Goal: Task Accomplishment & Management: Manage account settings

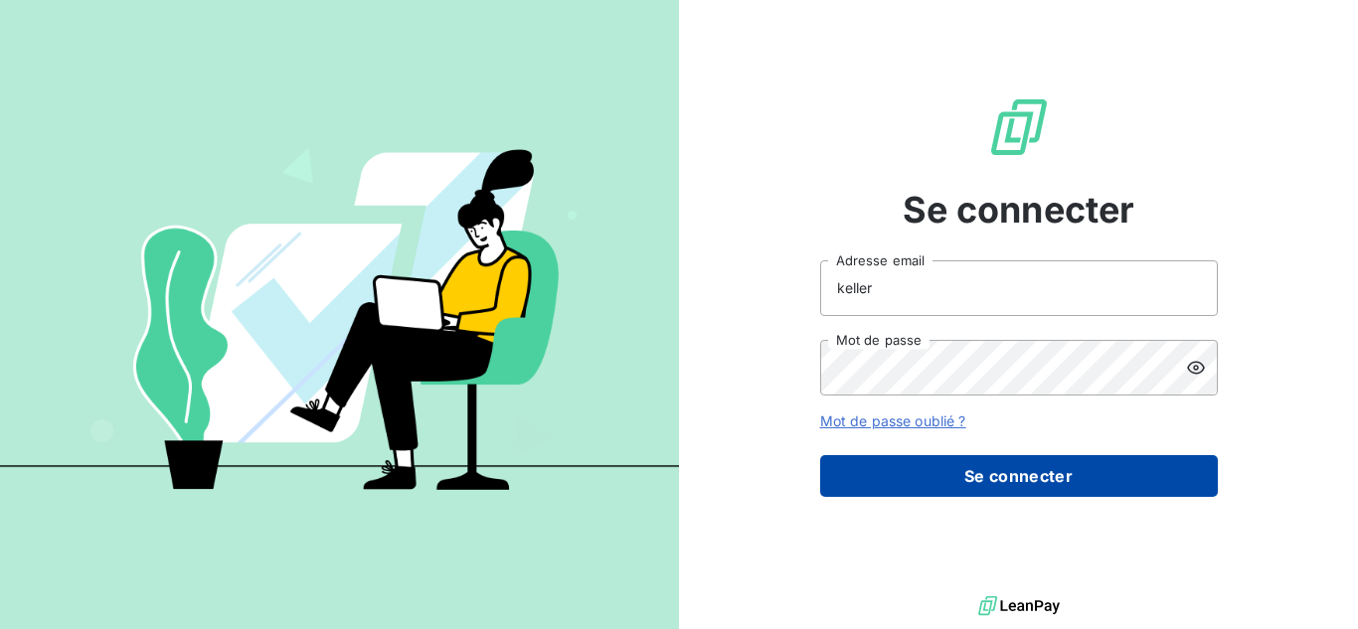
click at [928, 482] on button "Se connecter" at bounding box center [1019, 476] width 398 height 42
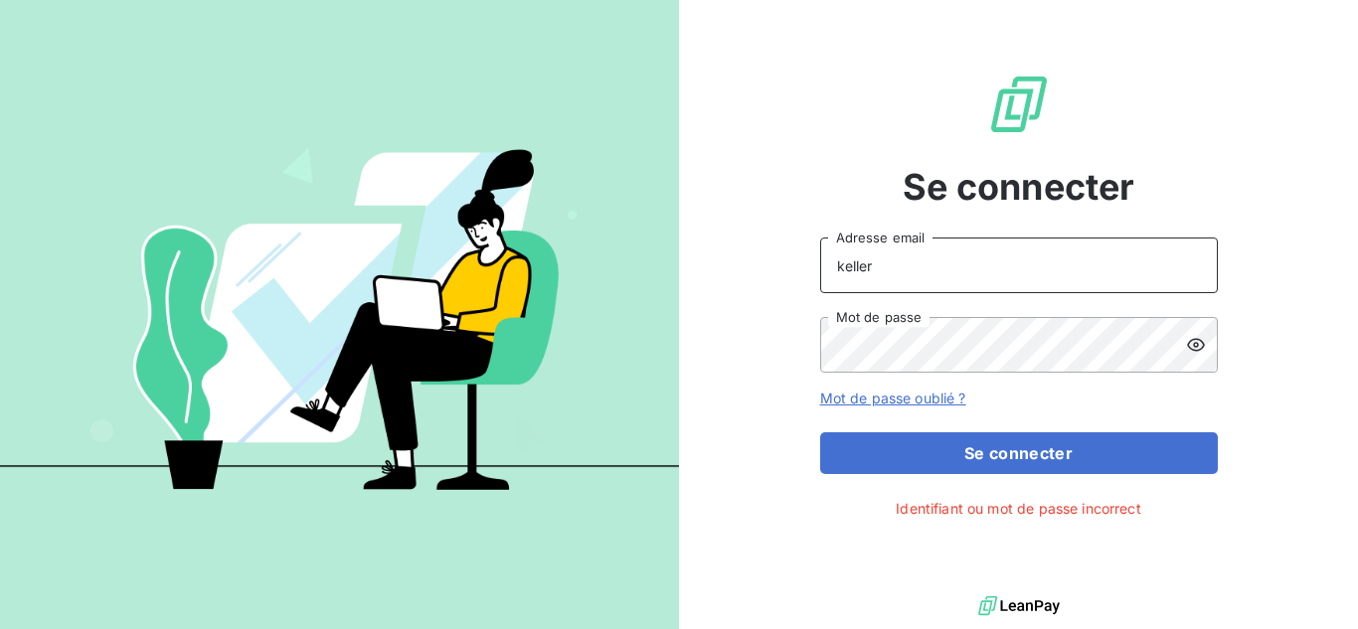
click at [908, 293] on input "keller" at bounding box center [1019, 266] width 398 height 56
drag, startPoint x: 911, startPoint y: 268, endPoint x: 711, endPoint y: 265, distance: 199.9
click at [711, 265] on div "Se connecter keller Adresse email Mot de passe Mot de passe oublié ? Se connect…" at bounding box center [1018, 296] width 679 height 592
type input "[PERSON_NAME][EMAIL_ADDRESS][DOMAIN_NAME]"
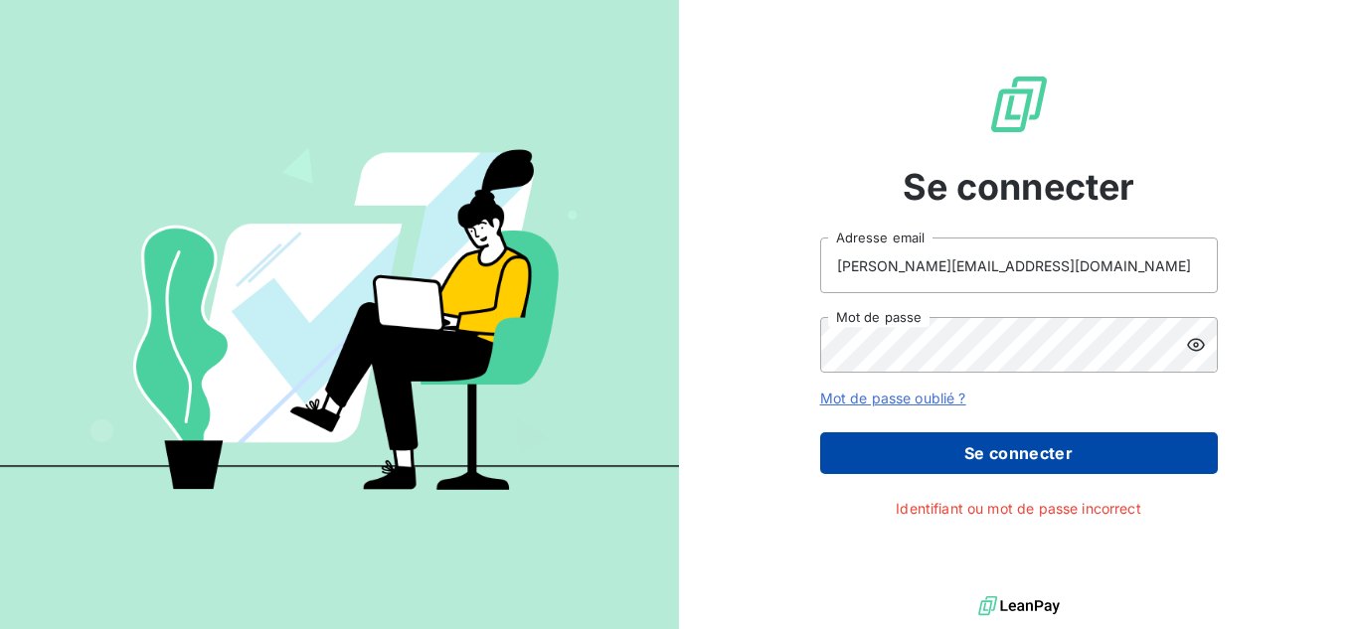
click at [998, 452] on button "Se connecter" at bounding box center [1019, 454] width 398 height 42
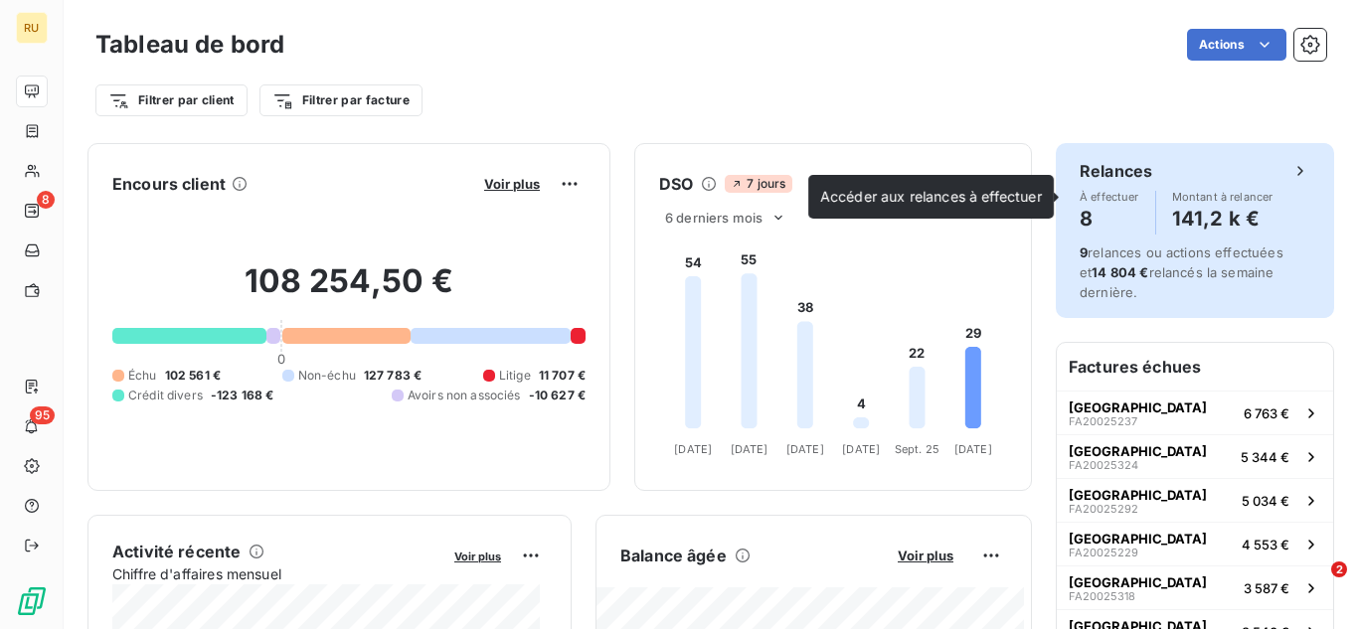
click at [1110, 214] on h4 "8" at bounding box center [1110, 219] width 60 height 32
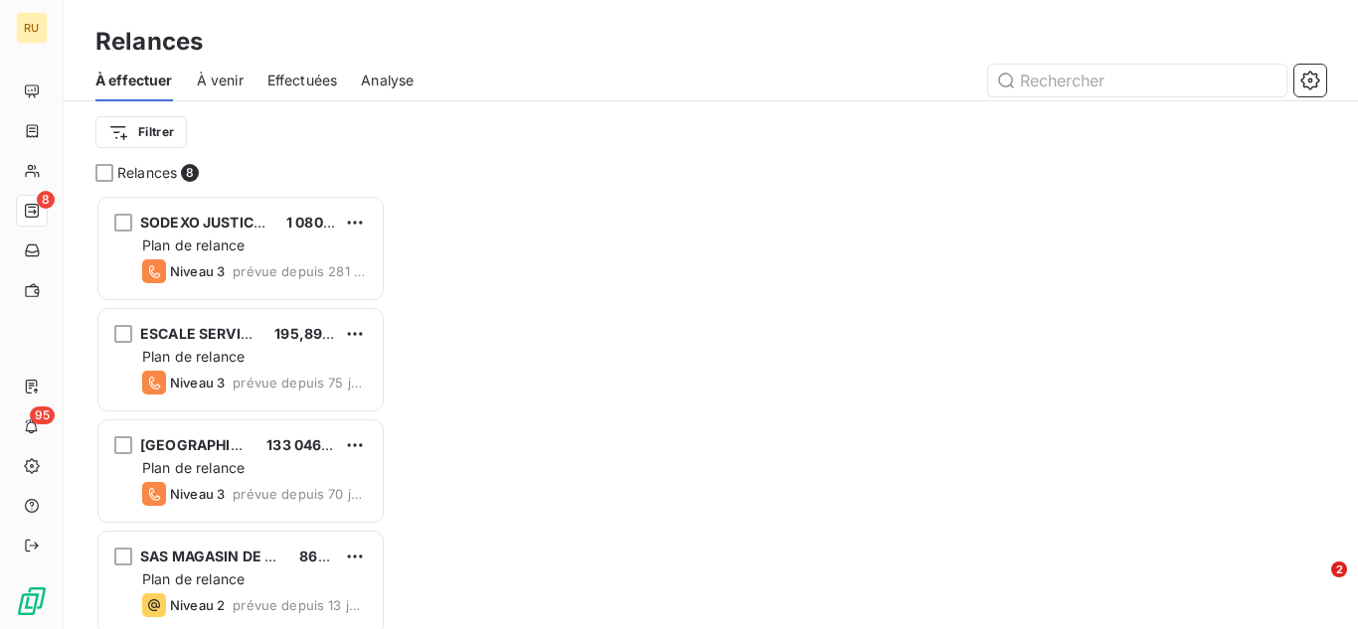
scroll to position [420, 274]
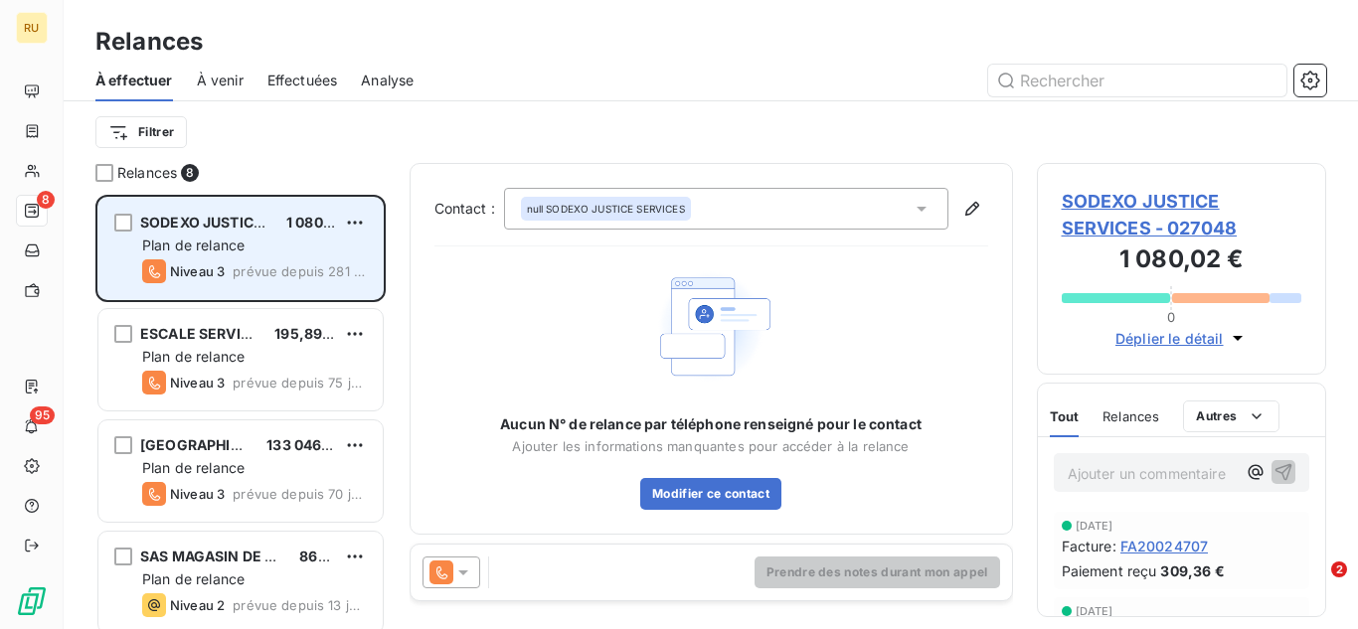
click at [253, 235] on div "SODEXO JUSTICE SERVICES 1 080,02 € Plan de relance Niveau 3 prévue depuis 281 j…" at bounding box center [240, 248] width 284 height 101
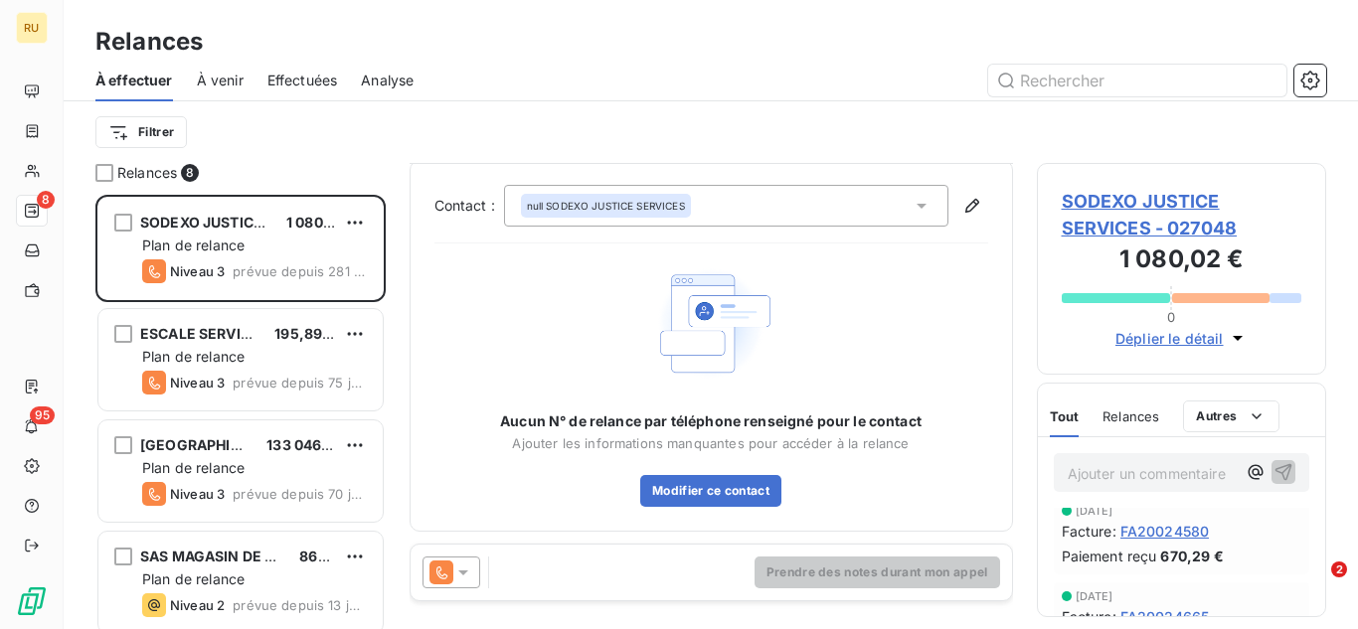
scroll to position [527, 0]
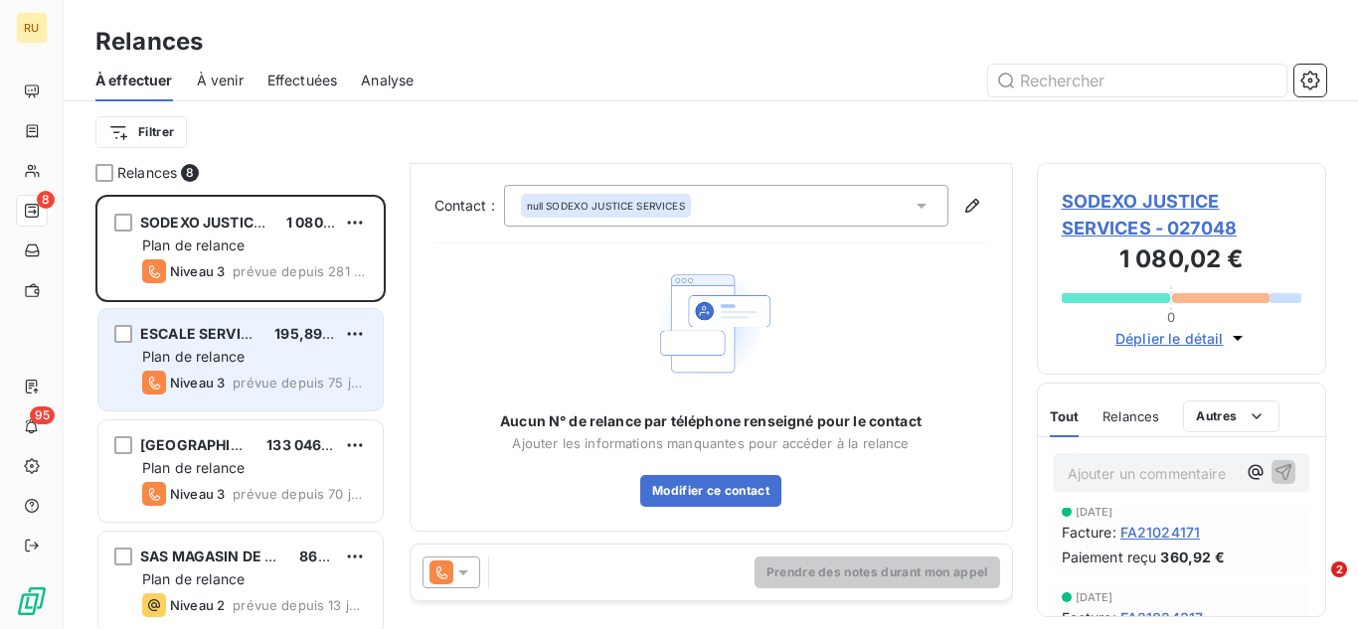
click at [223, 340] on span "ESCALE SERVICE" at bounding box center [199, 333] width 119 height 17
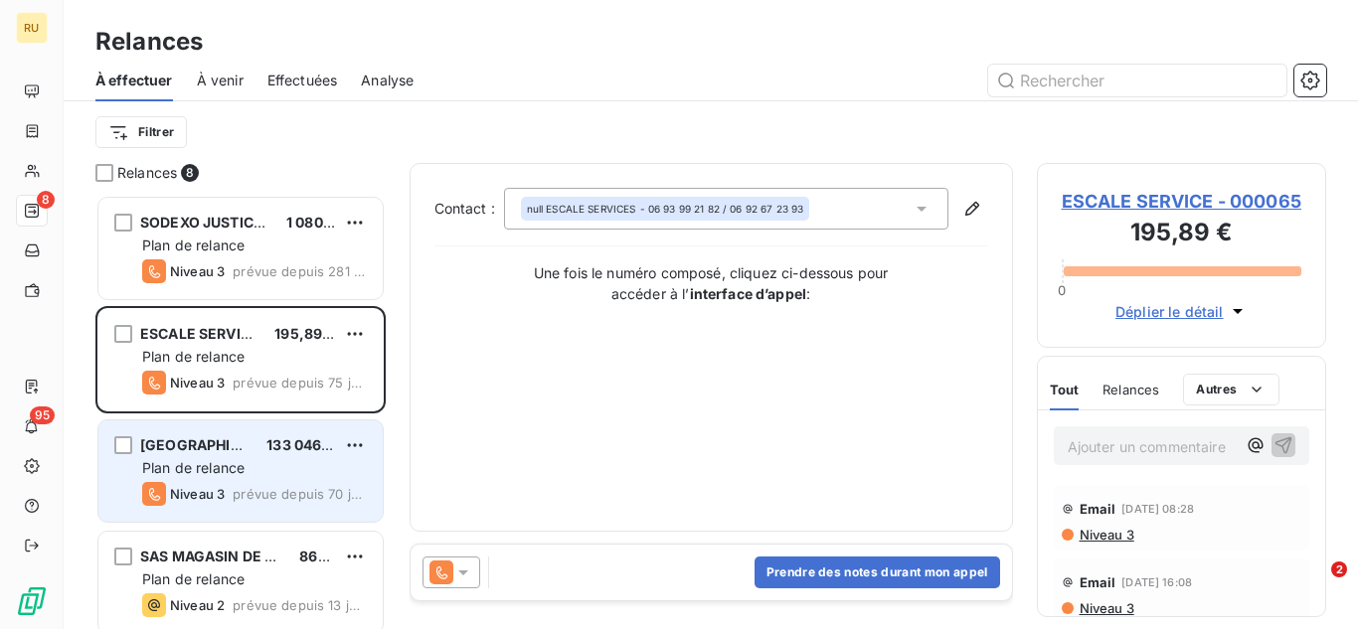
click at [168, 443] on span "[GEOGRAPHIC_DATA]" at bounding box center [214, 445] width 148 height 17
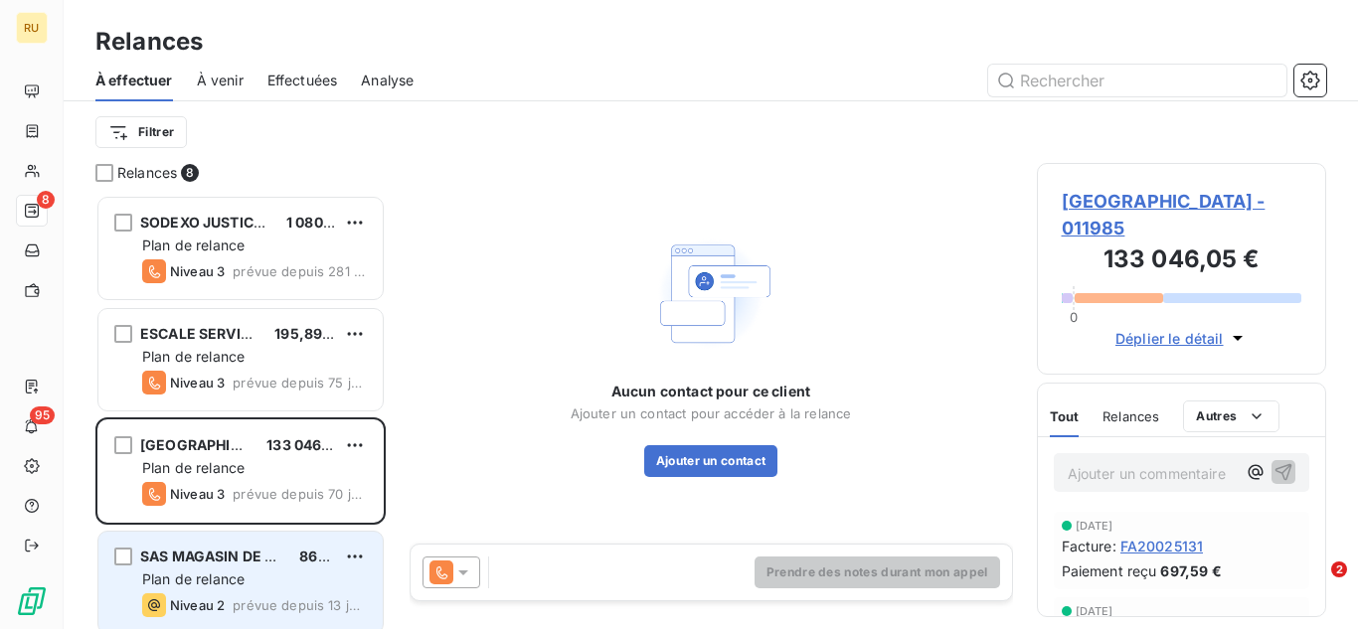
click at [249, 587] on div "Plan de relance" at bounding box center [254, 580] width 225 height 20
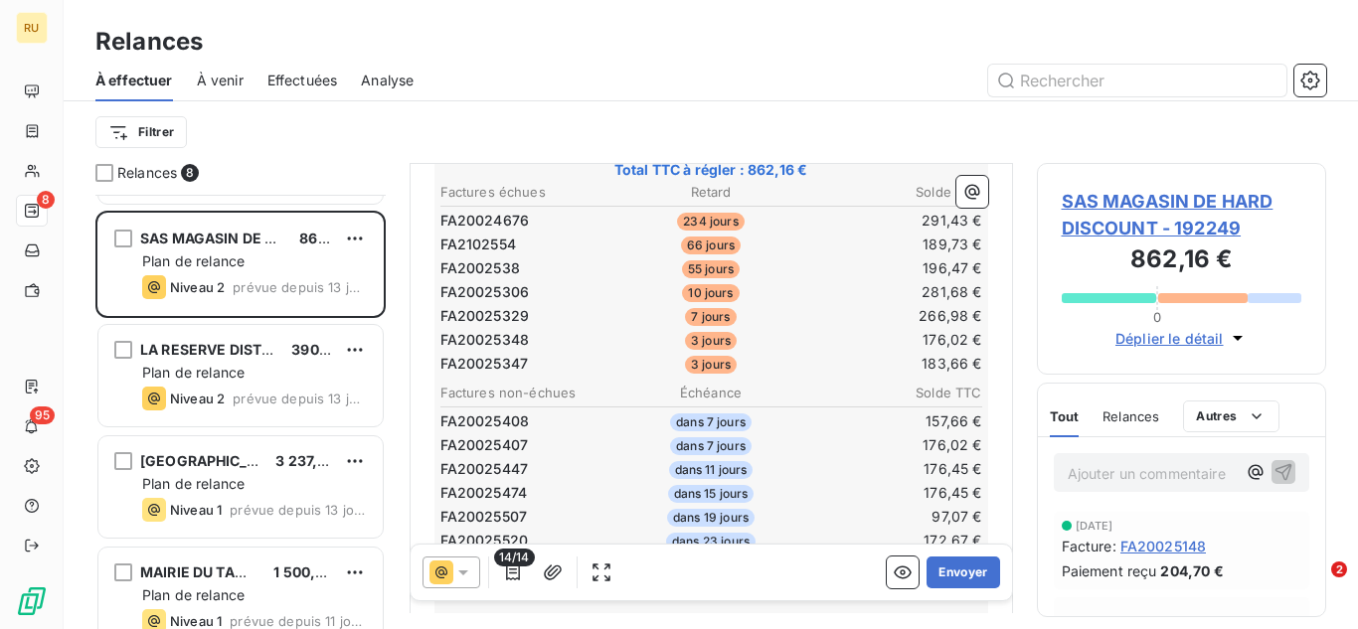
scroll to position [345, 0]
click at [466, 575] on icon at bounding box center [463, 573] width 20 height 20
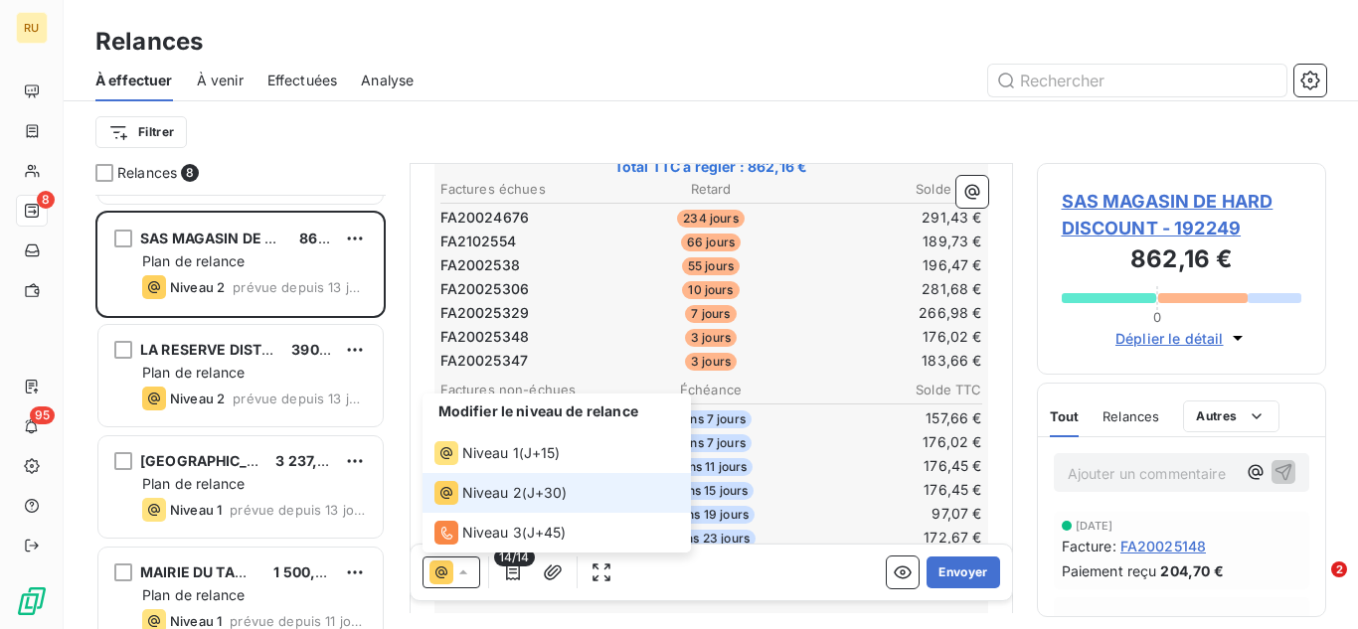
click at [582, 484] on li "Niveau 2 ( J+30 )" at bounding box center [557, 493] width 268 height 40
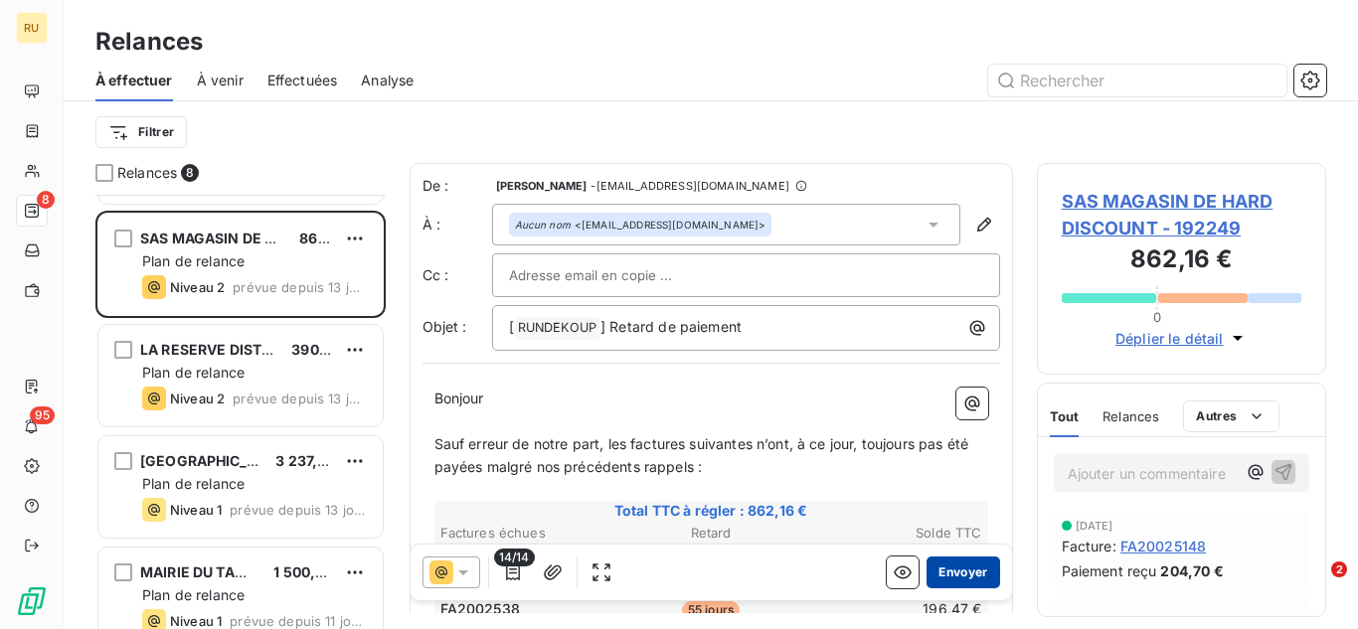
click at [939, 580] on button "Envoyer" at bounding box center [963, 573] width 73 height 32
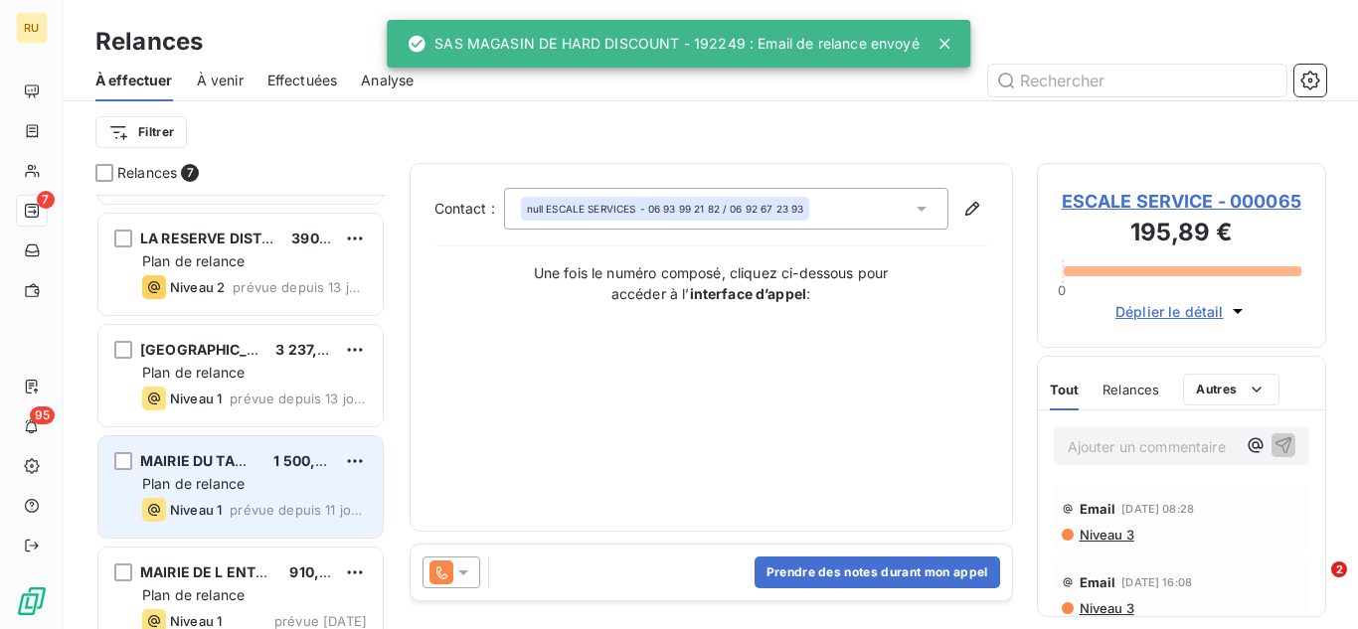
click at [264, 481] on div "Plan de relance" at bounding box center [254, 484] width 225 height 20
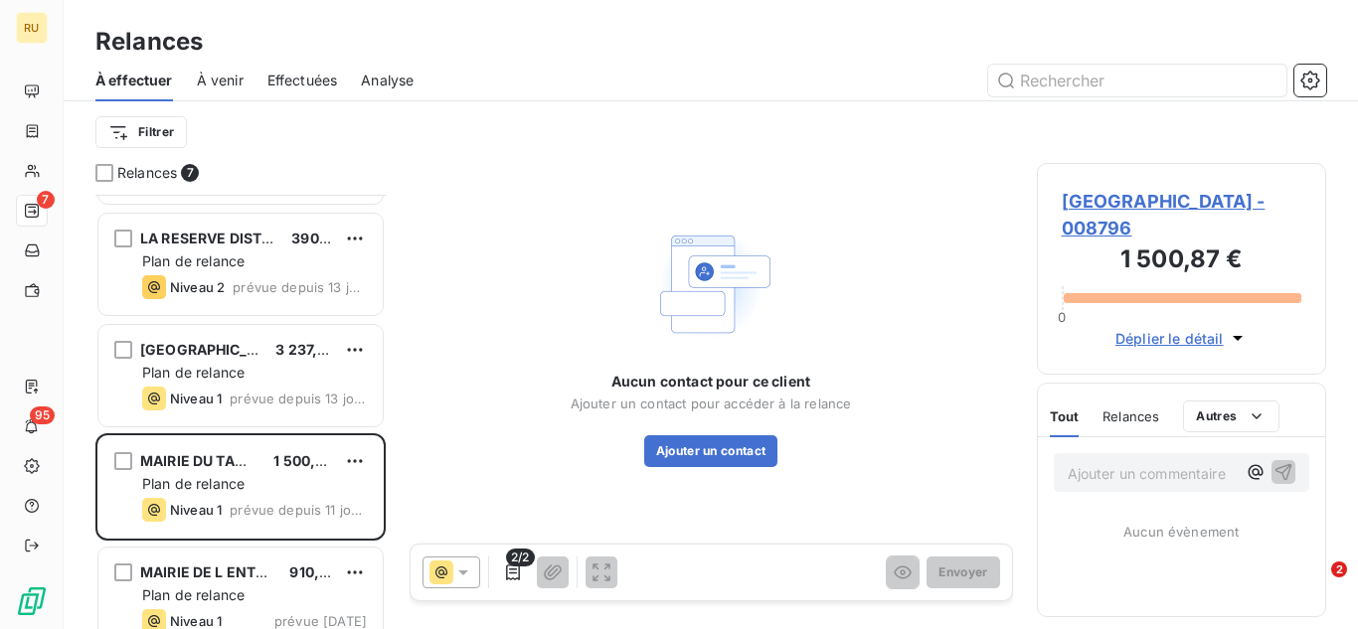
click at [1156, 340] on span "Déplier le détail" at bounding box center [1170, 338] width 108 height 21
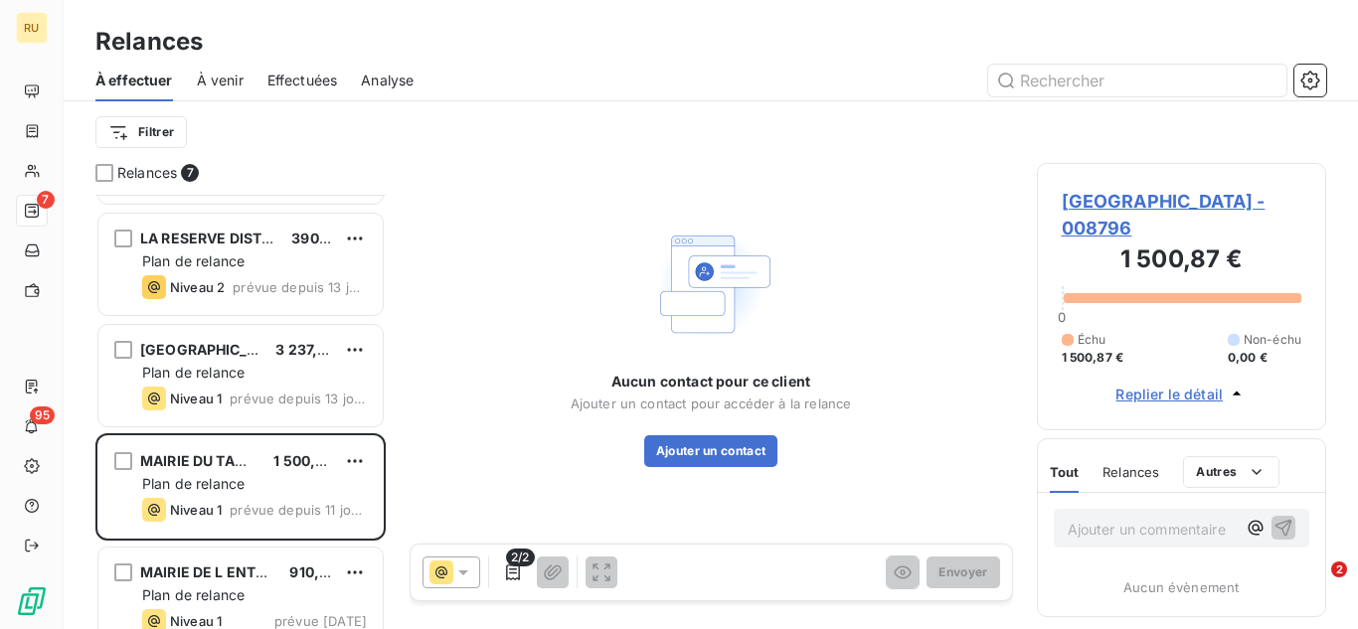
click at [1113, 292] on div "1 500,87 € 0 Échu 1 500,87 € Non-échu 0,00 € Replier le détail" at bounding box center [1182, 324] width 241 height 164
drag, startPoint x: 1147, startPoint y: 264, endPoint x: 1123, endPoint y: 209, distance: 59.7
click at [1147, 263] on h3 "1 500,87 €" at bounding box center [1182, 262] width 241 height 40
click at [1123, 205] on span "[GEOGRAPHIC_DATA] - 008796" at bounding box center [1182, 215] width 241 height 54
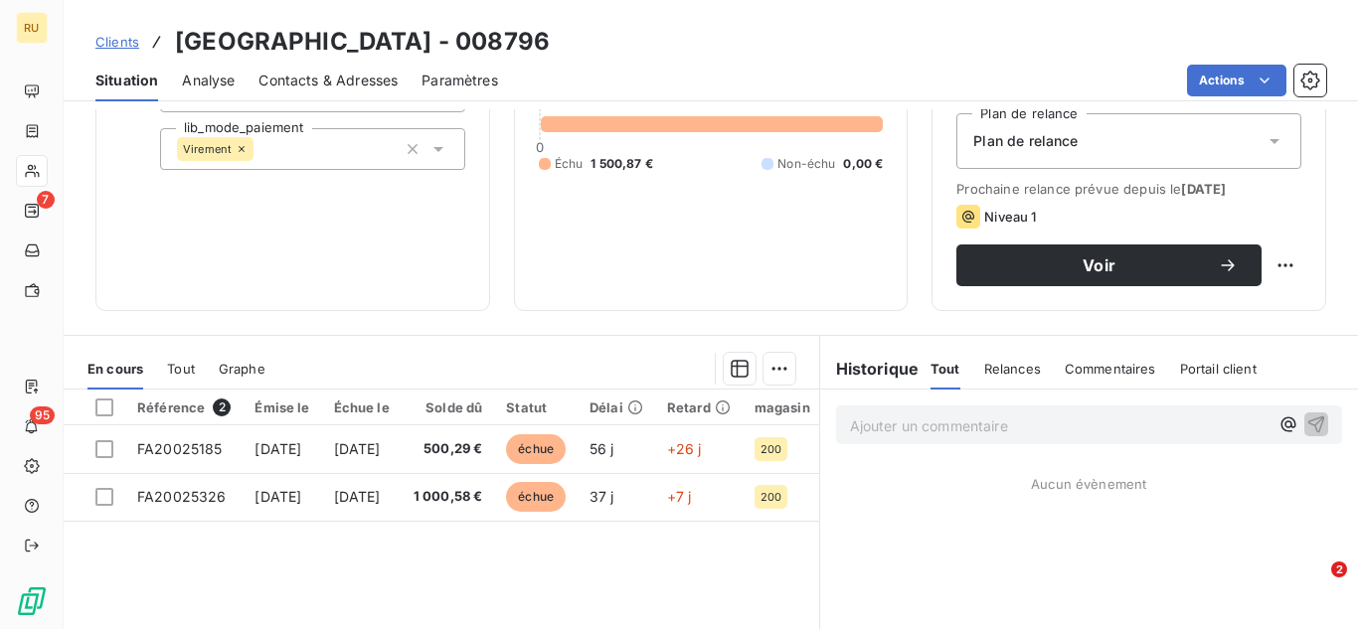
scroll to position [262, 0]
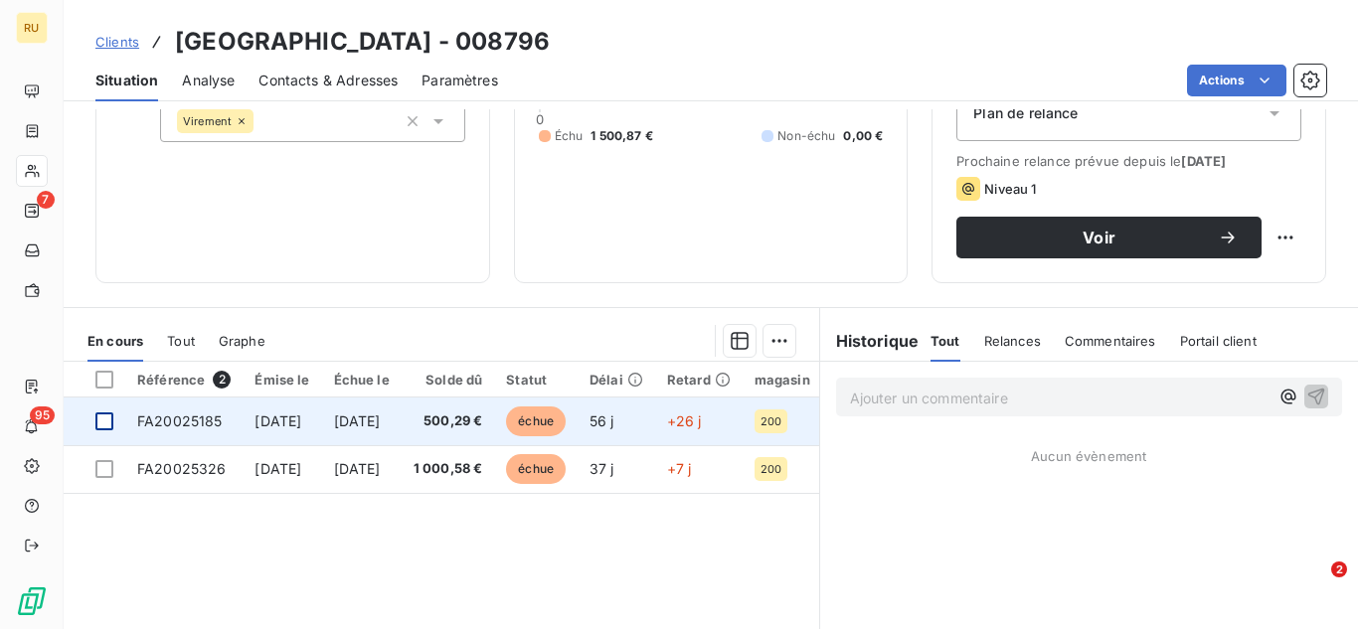
click at [101, 418] on div at bounding box center [104, 422] width 18 height 18
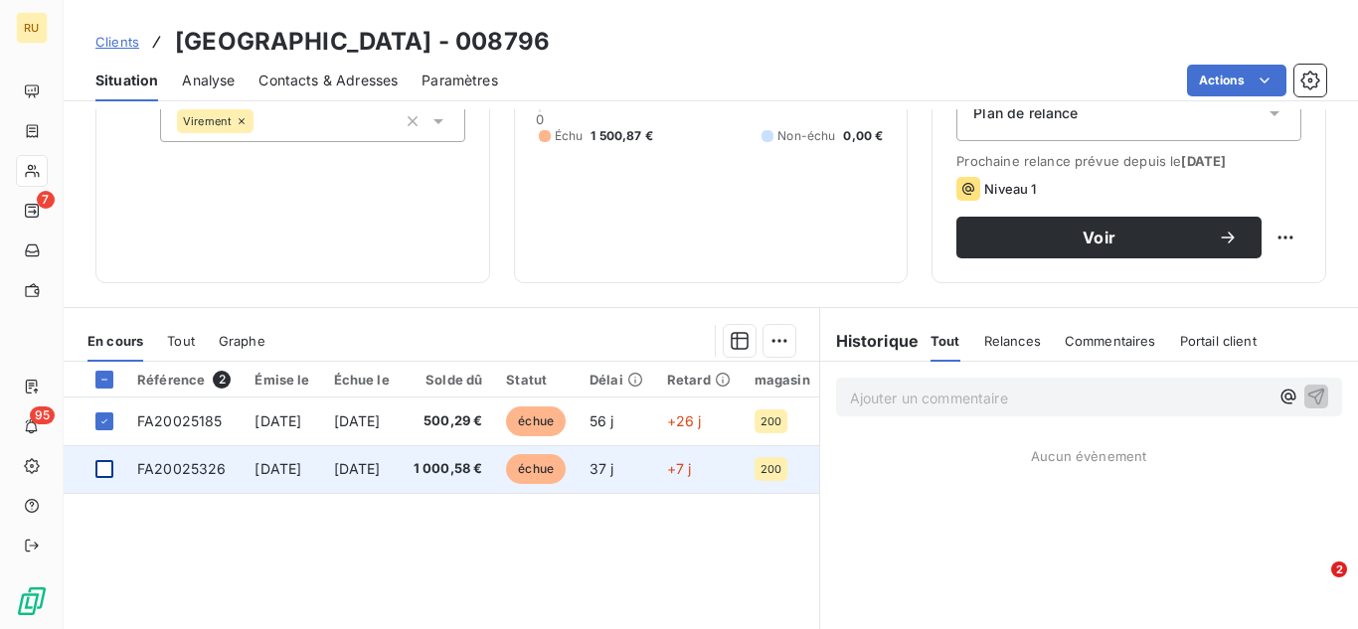
click at [107, 472] on div at bounding box center [104, 469] width 18 height 18
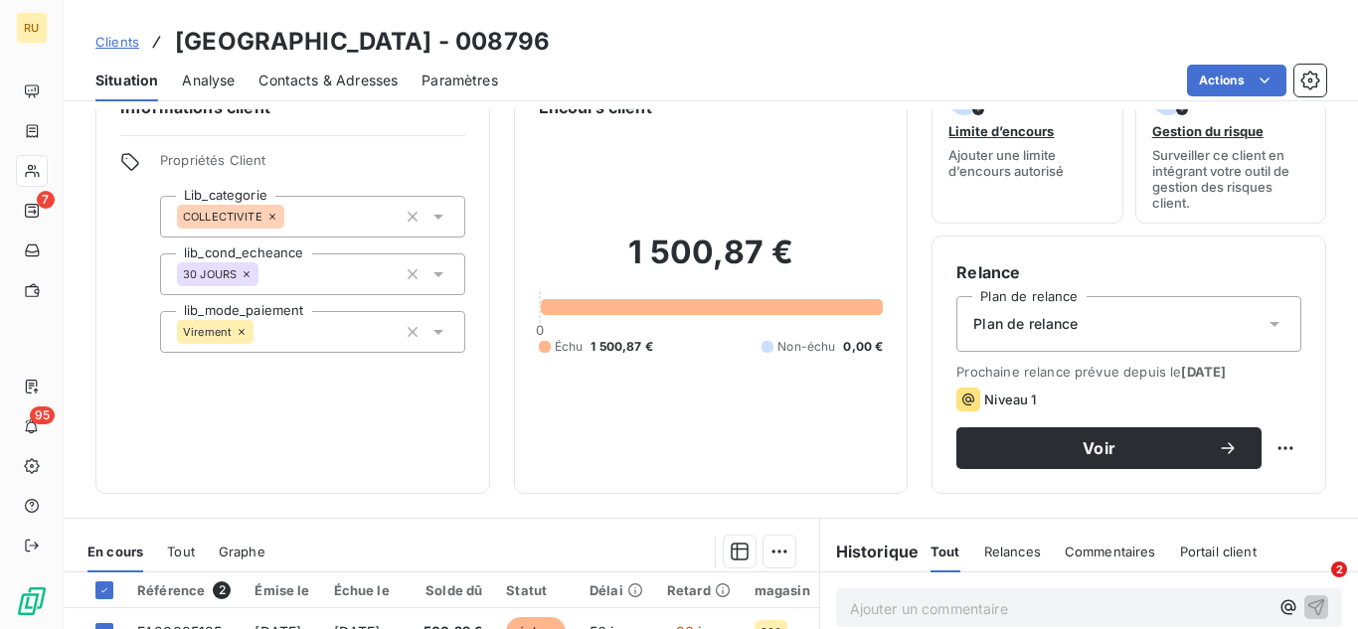
scroll to position [26, 0]
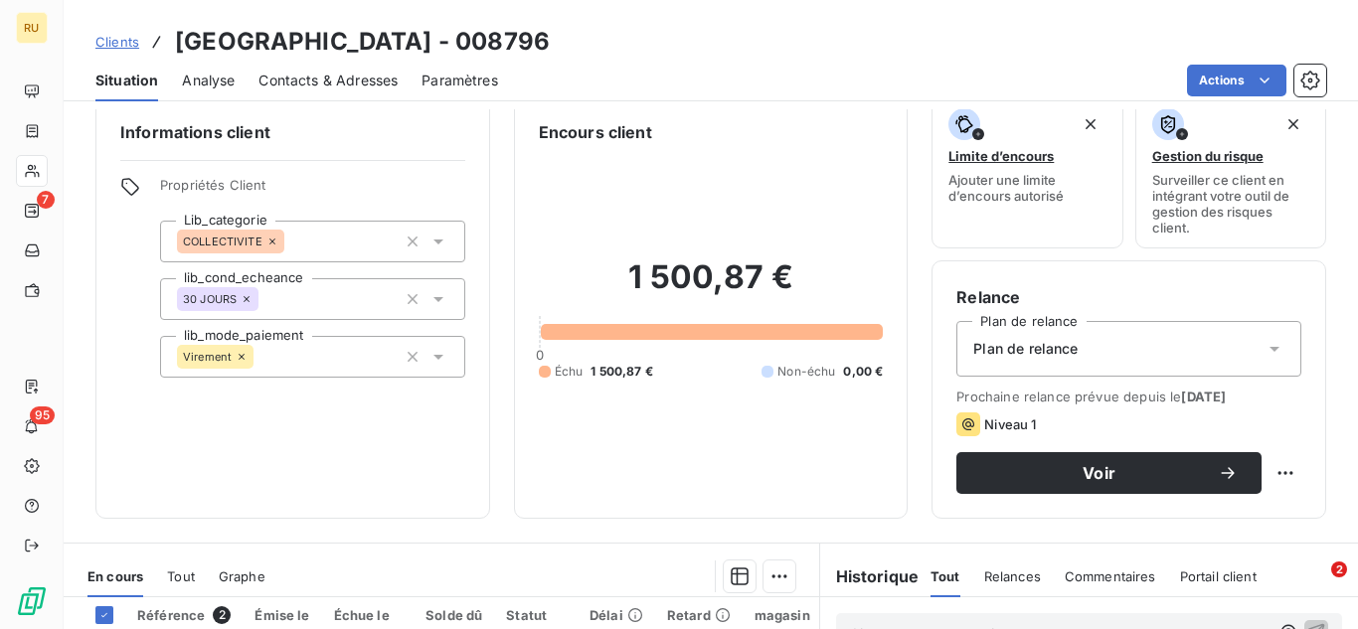
click at [353, 68] on div "Contacts & Adresses" at bounding box center [328, 81] width 139 height 42
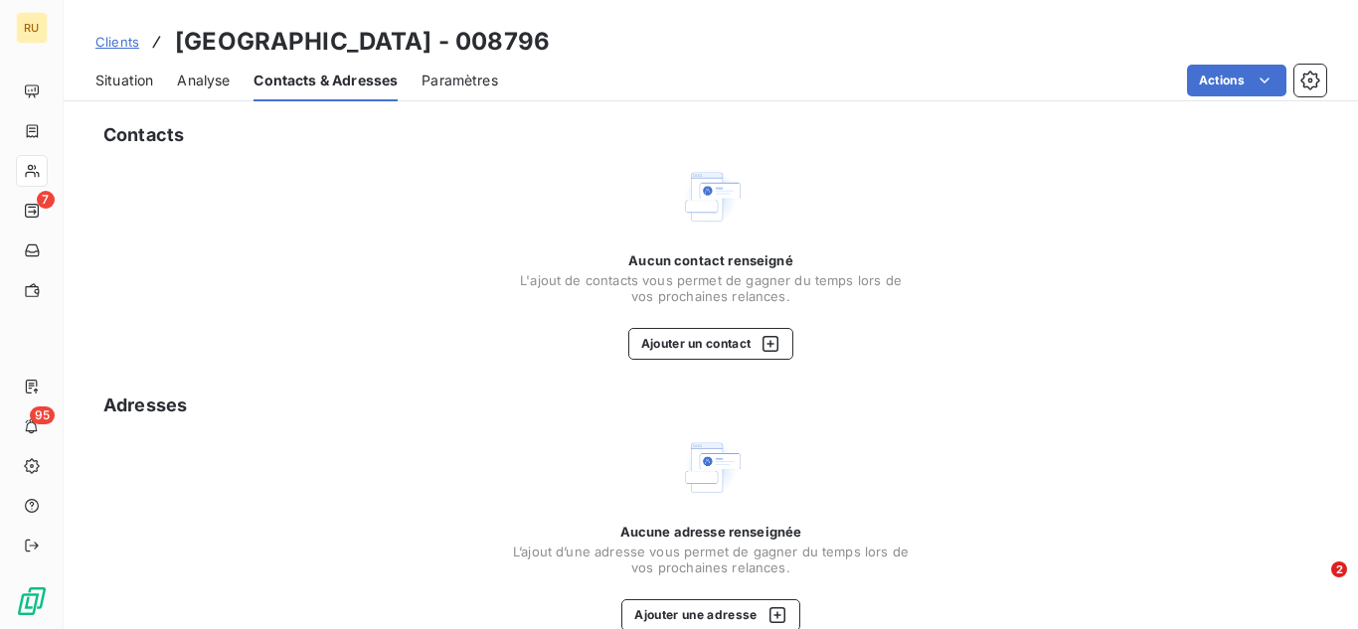
click at [98, 71] on span "Situation" at bounding box center [124, 81] width 58 height 20
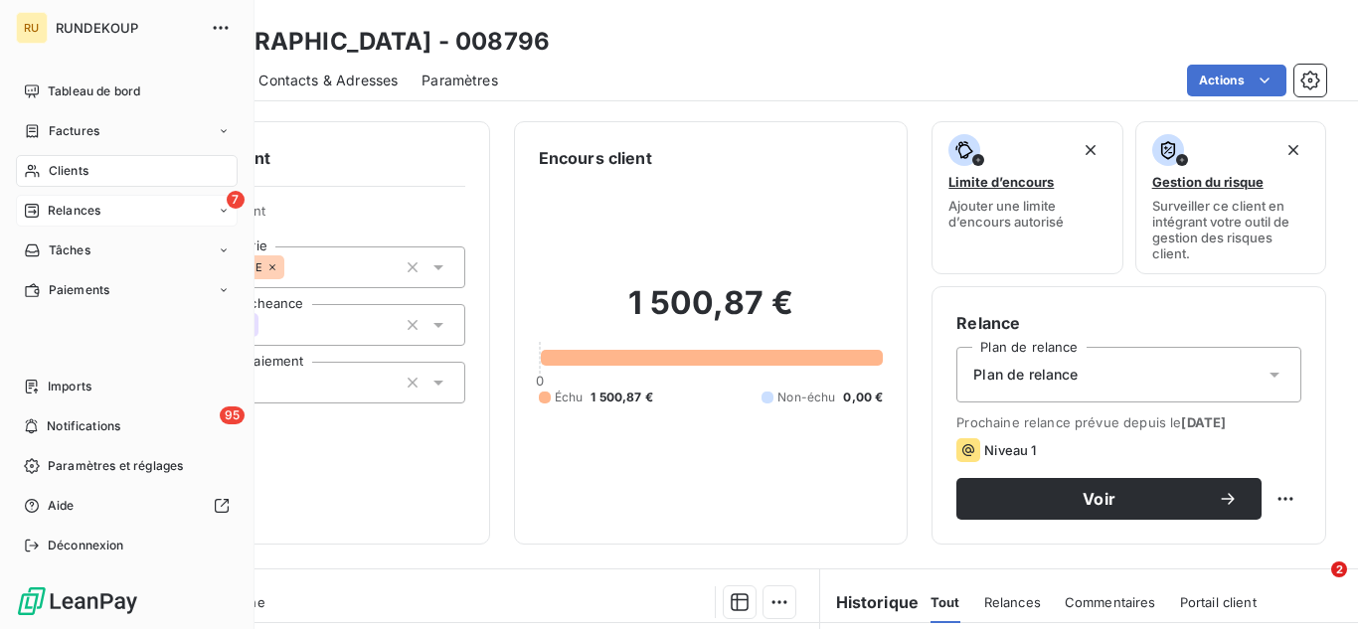
click at [68, 214] on span "Relances" at bounding box center [74, 211] width 53 height 18
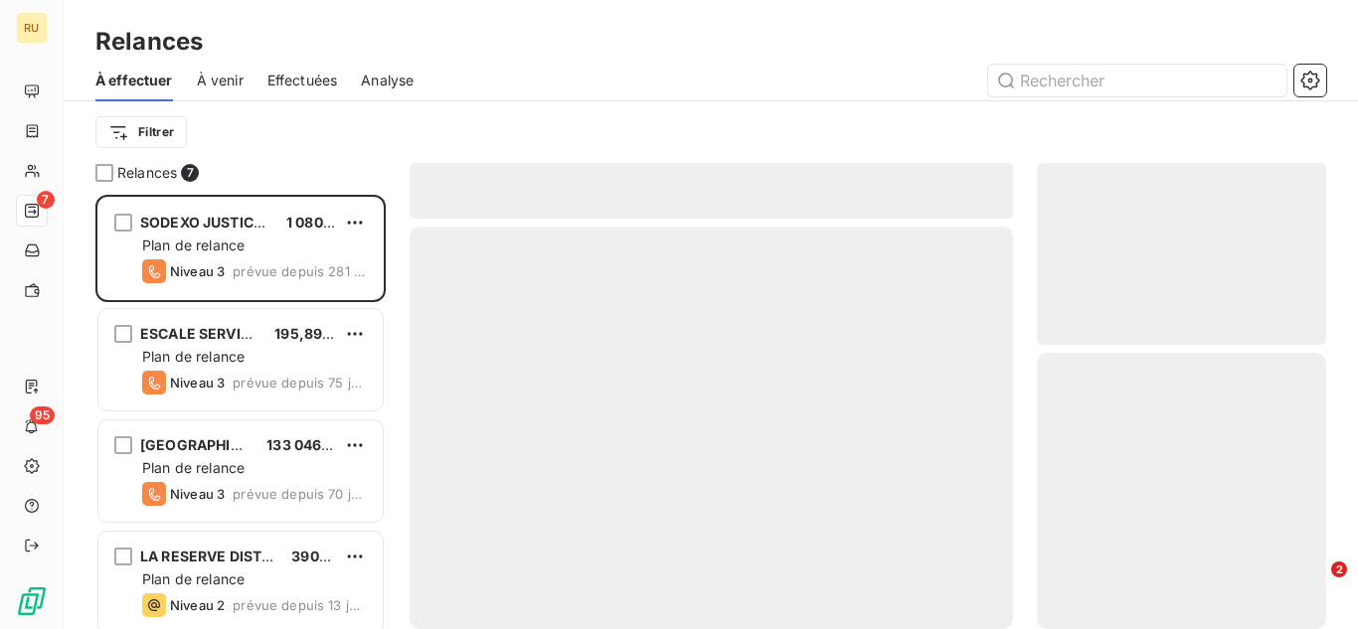
scroll to position [420, 274]
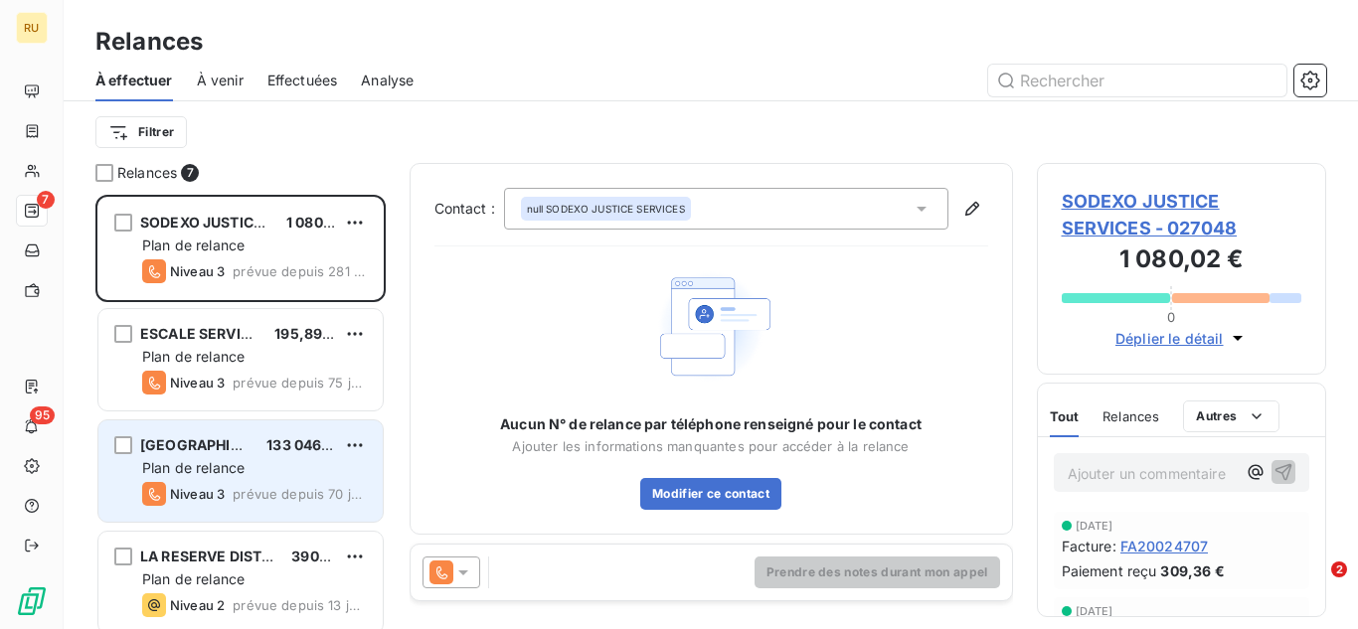
click at [271, 471] on div "Plan de relance" at bounding box center [254, 468] width 225 height 20
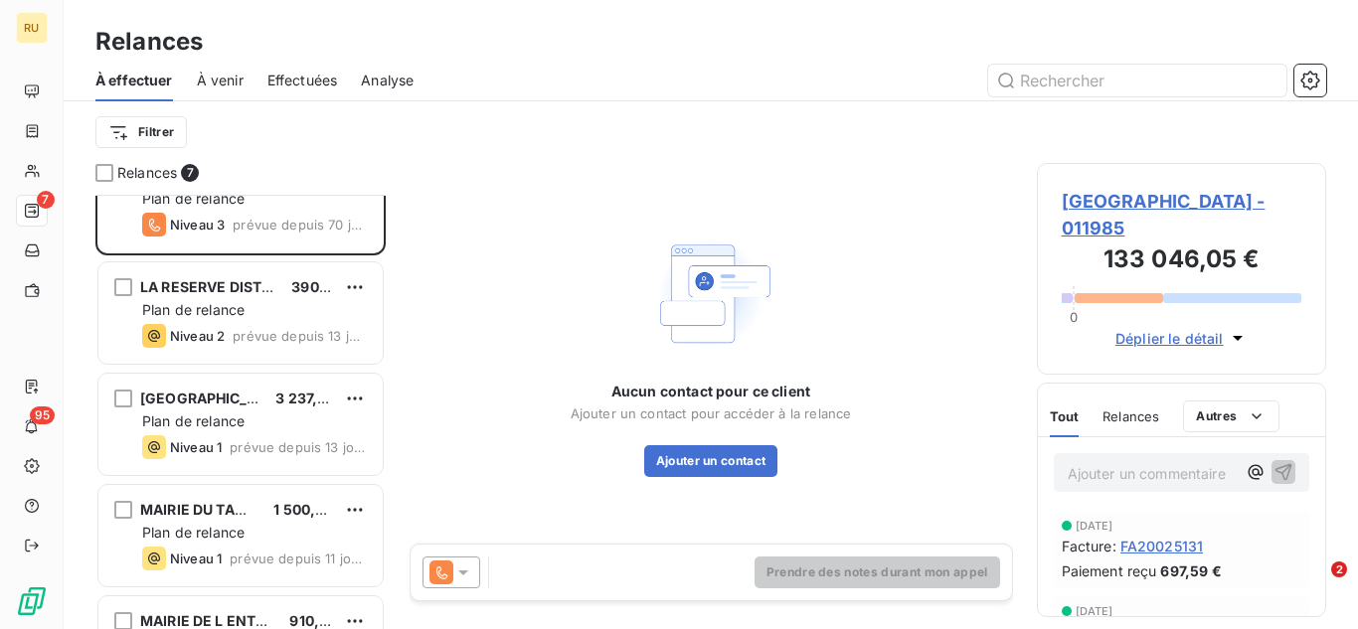
scroll to position [279, 0]
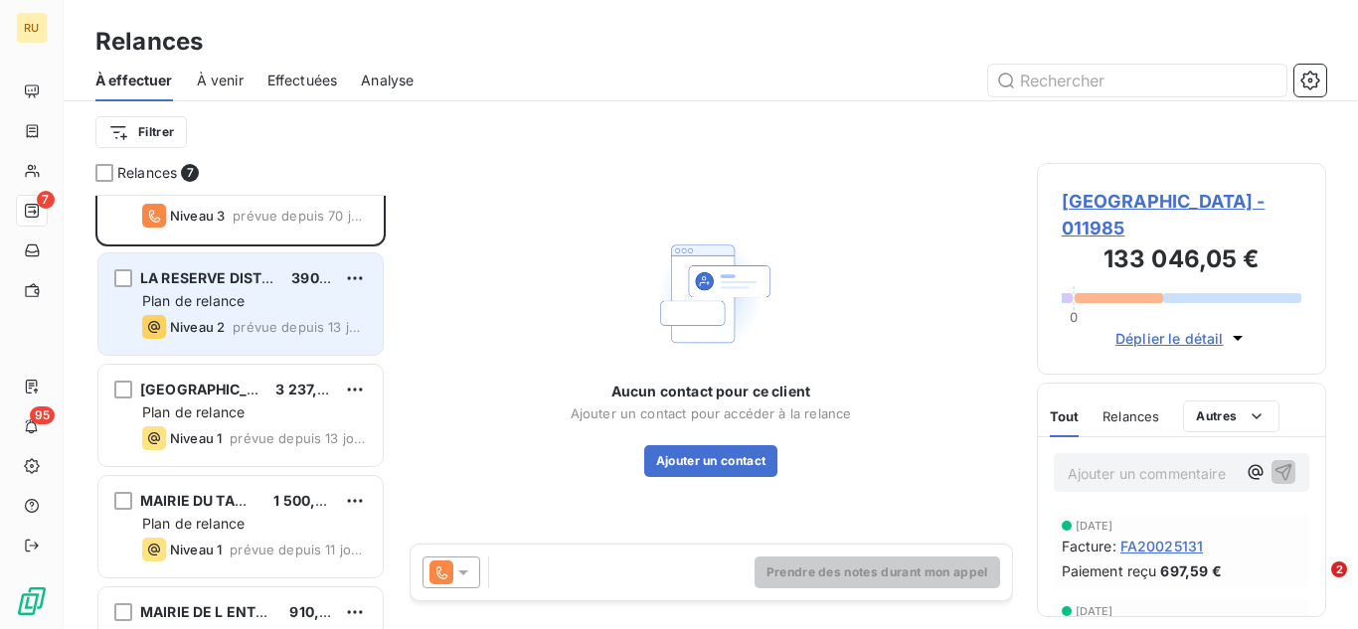
click at [275, 306] on div "Plan de relance" at bounding box center [254, 301] width 225 height 20
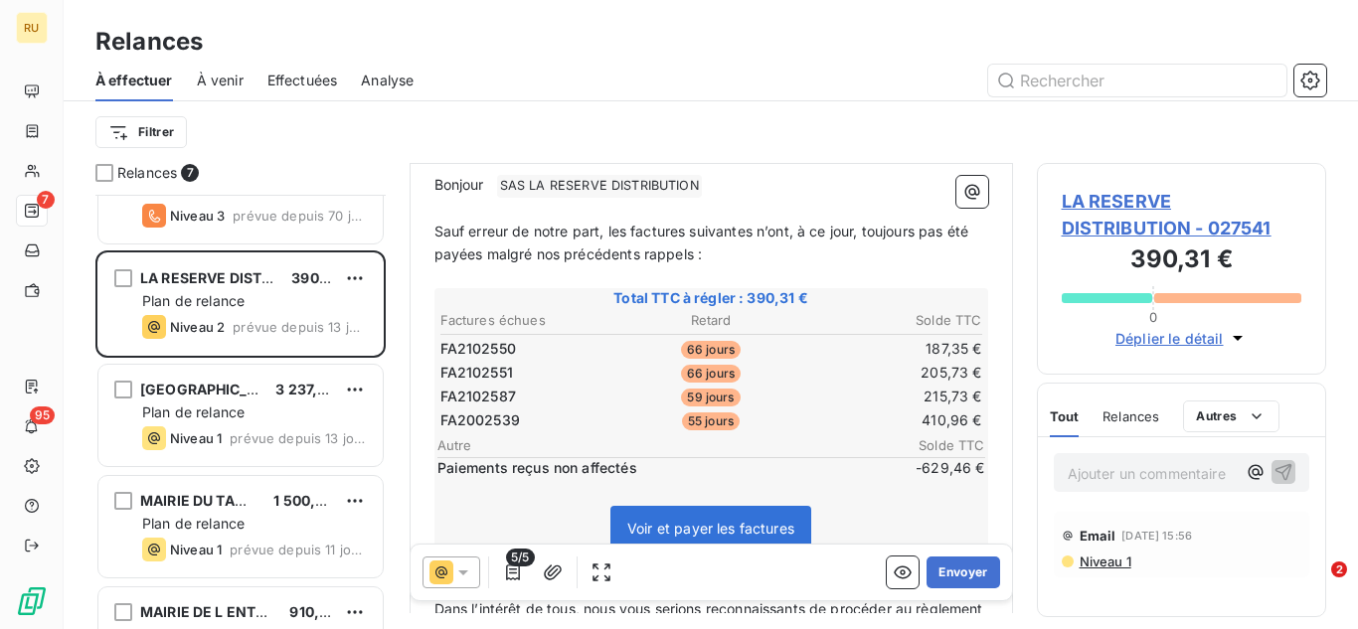
scroll to position [257, 0]
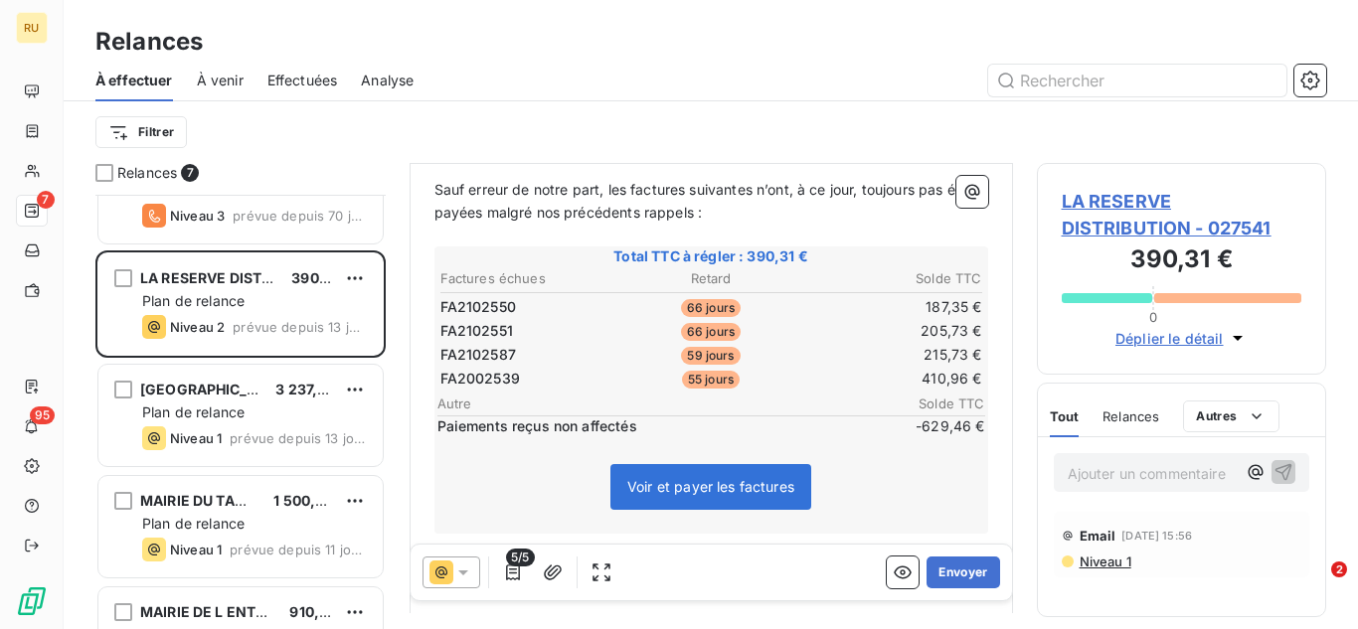
click at [459, 571] on icon at bounding box center [463, 573] width 10 height 5
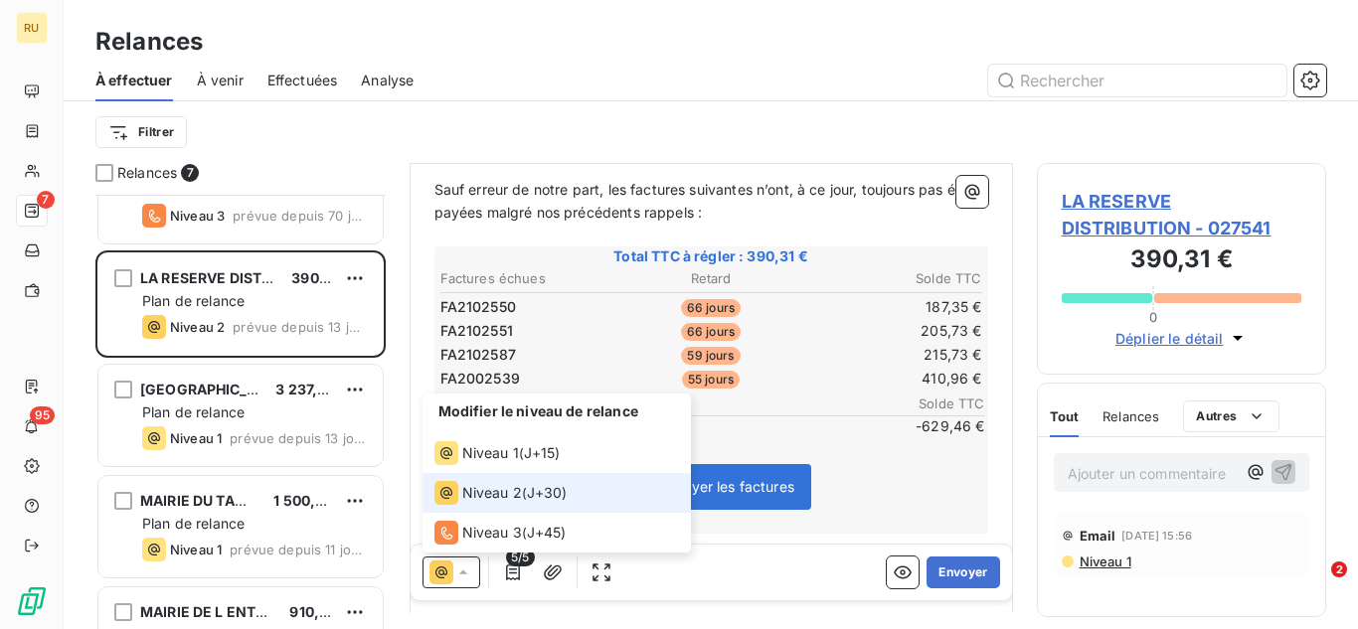
click at [523, 497] on div "Niveau 2 ( J+30 )" at bounding box center [501, 493] width 133 height 24
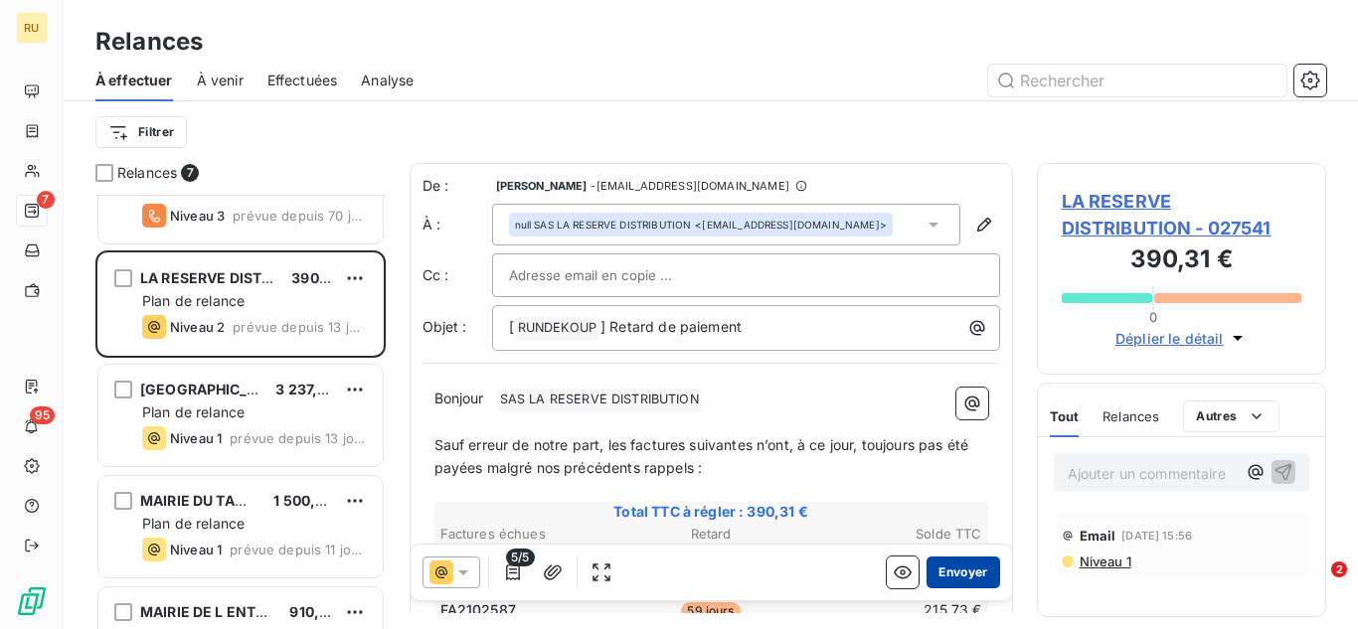
click at [953, 574] on button "Envoyer" at bounding box center [963, 573] width 73 height 32
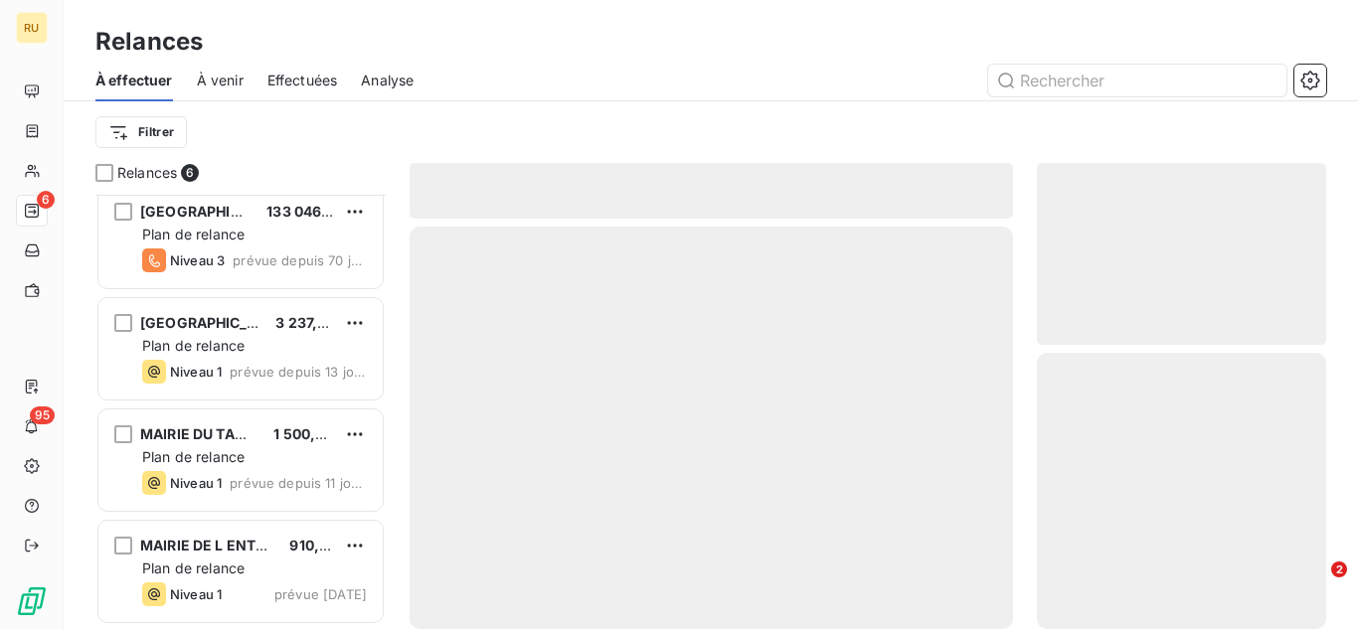
scroll to position [234, 0]
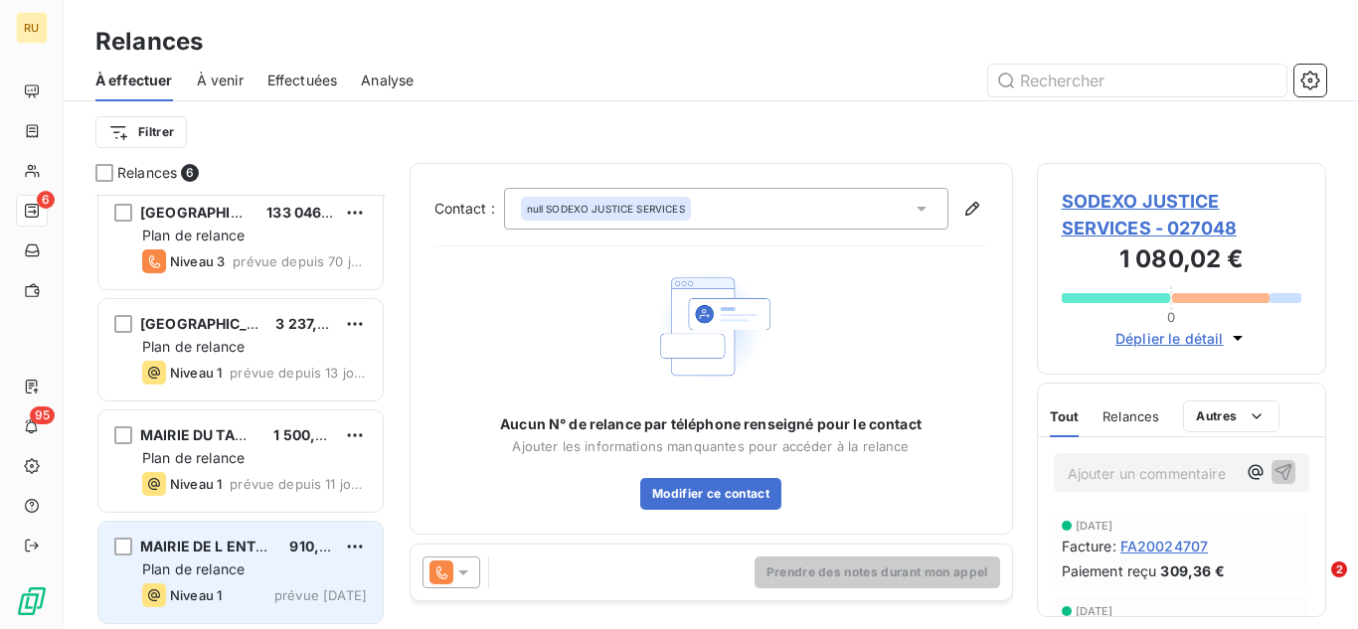
click at [217, 561] on span "Plan de relance" at bounding box center [193, 569] width 102 height 17
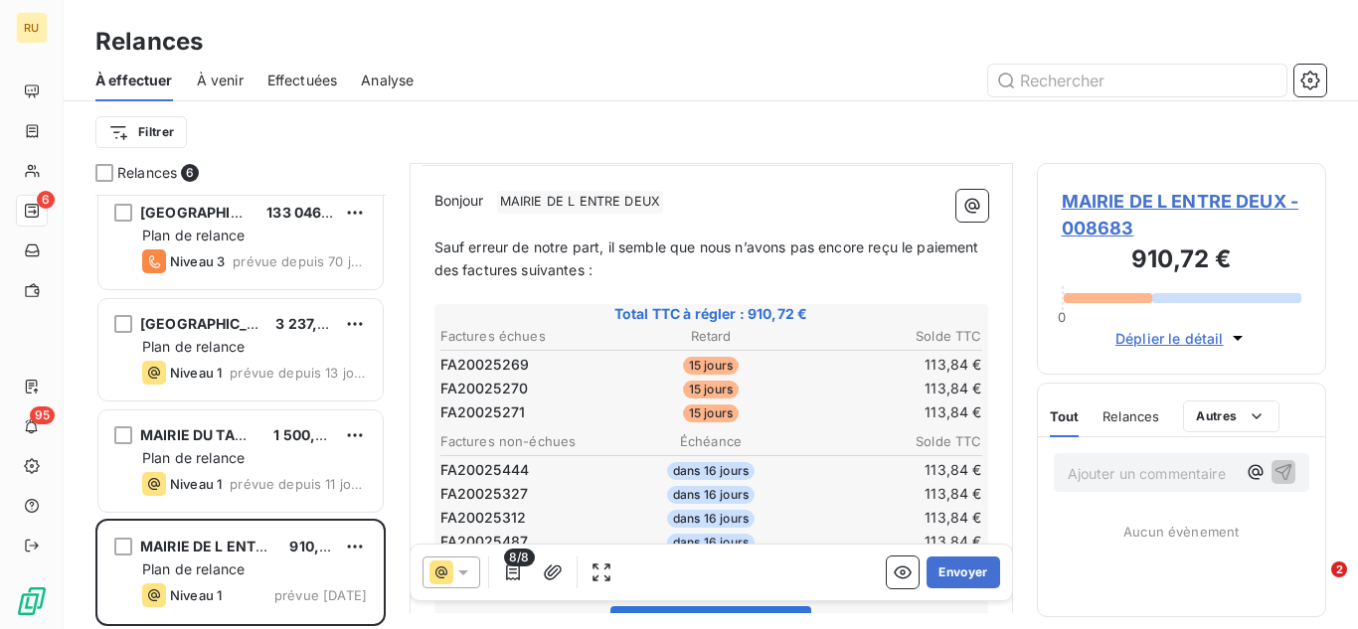
scroll to position [209, 0]
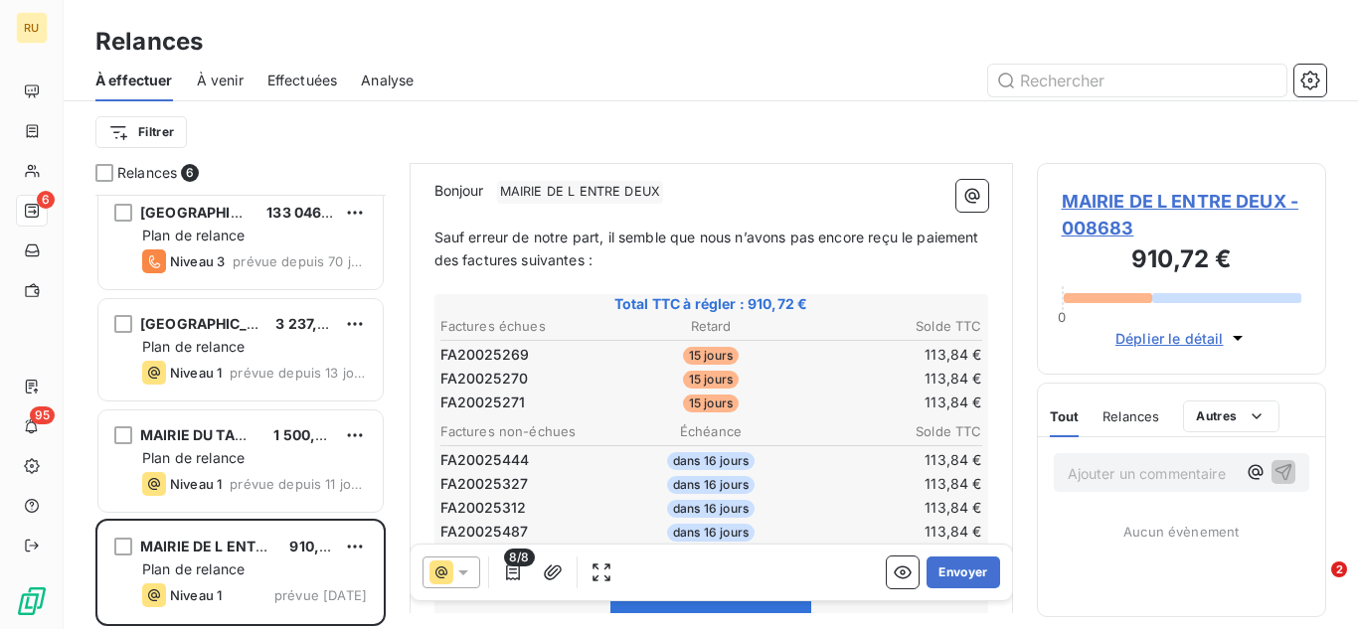
click at [451, 573] on icon at bounding box center [442, 573] width 24 height 24
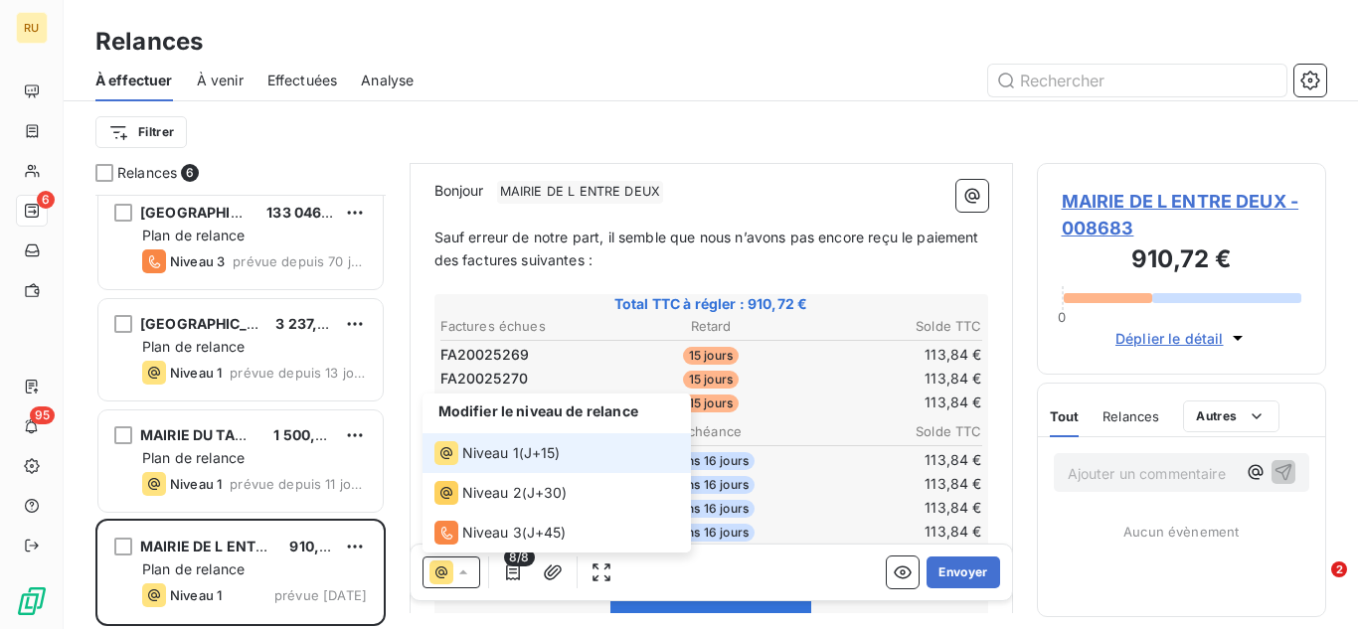
click at [526, 452] on div "Niveau 1 ( J+15 )" at bounding box center [498, 454] width 126 height 24
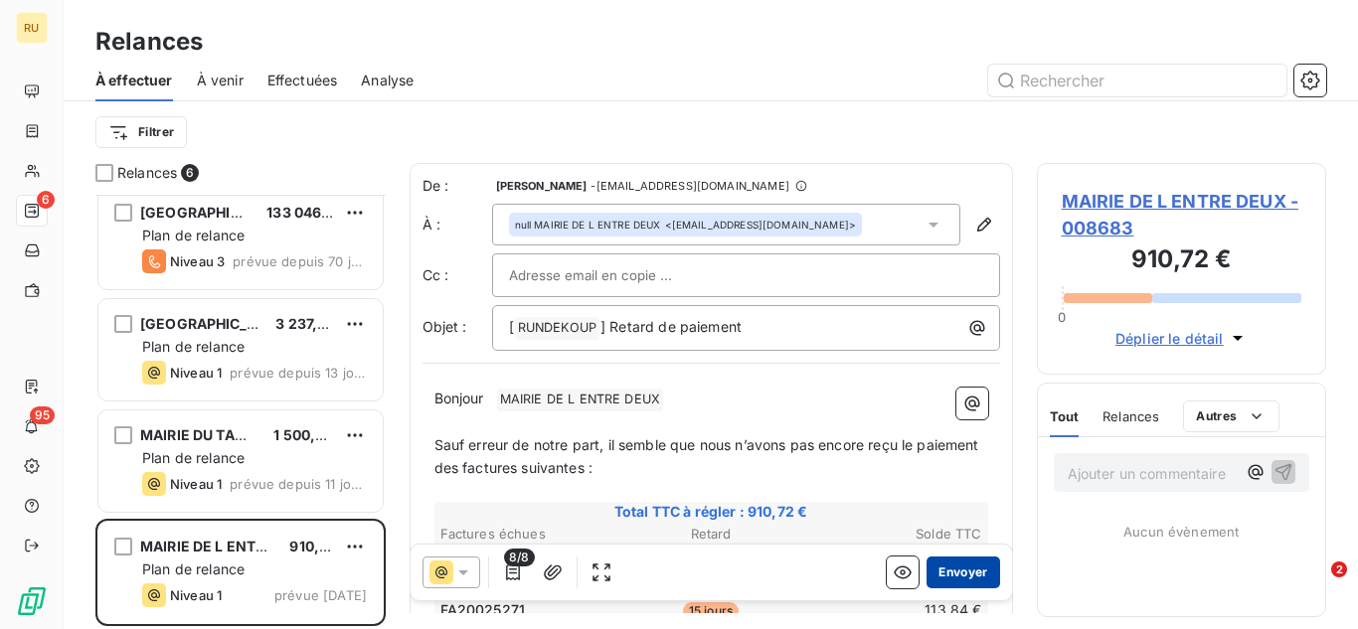
click at [951, 572] on button "Envoyer" at bounding box center [963, 573] width 73 height 32
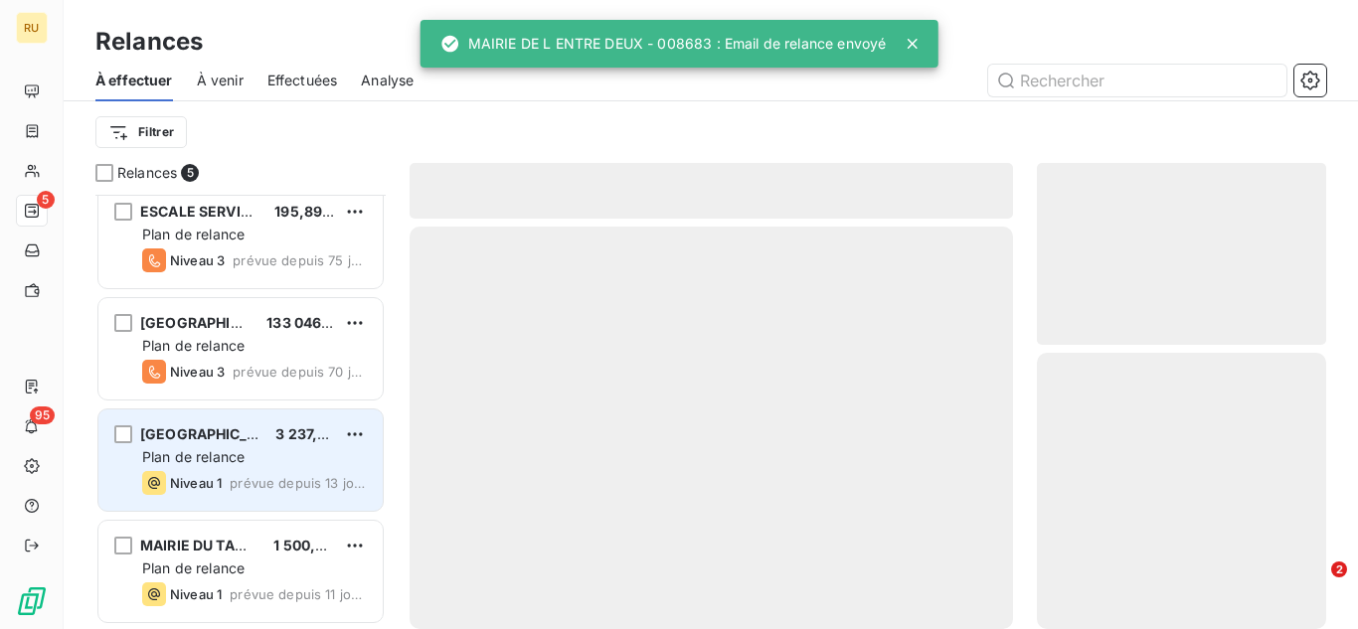
scroll to position [122, 0]
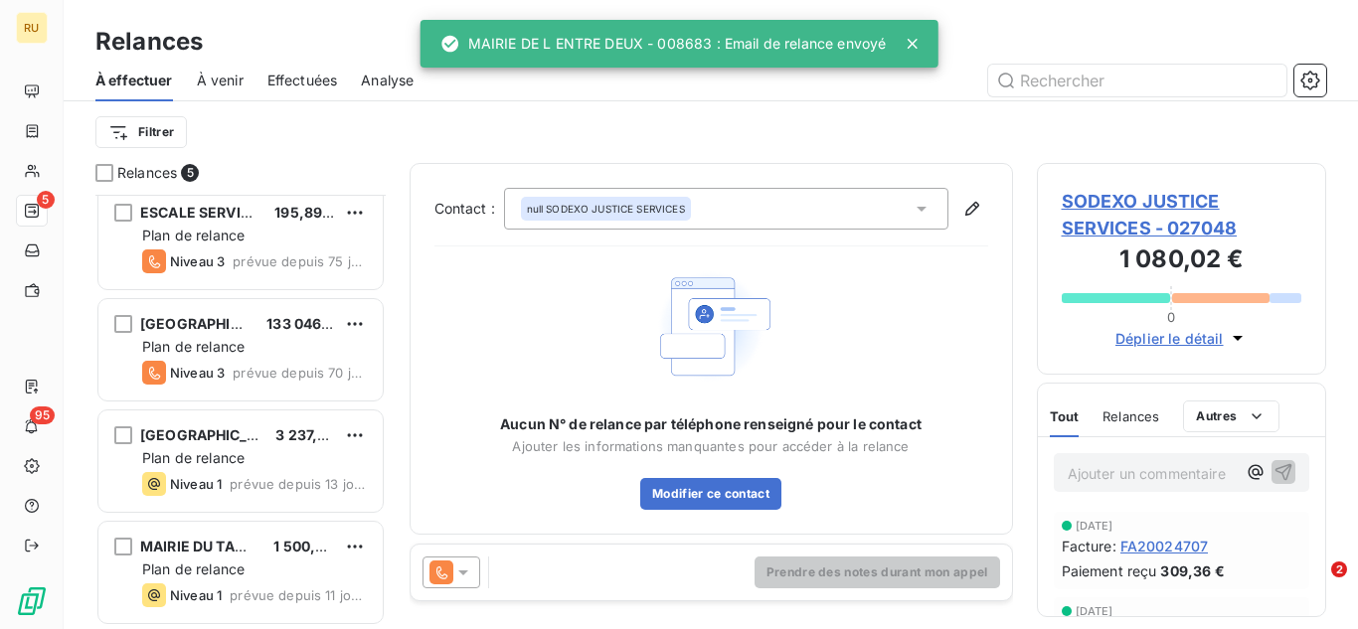
click at [396, 252] on div "Relances 5 SODEXO JUSTICE SERVICES 1 080,02 € Plan de relance Niveau 3 prévue d…" at bounding box center [711, 396] width 1295 height 466
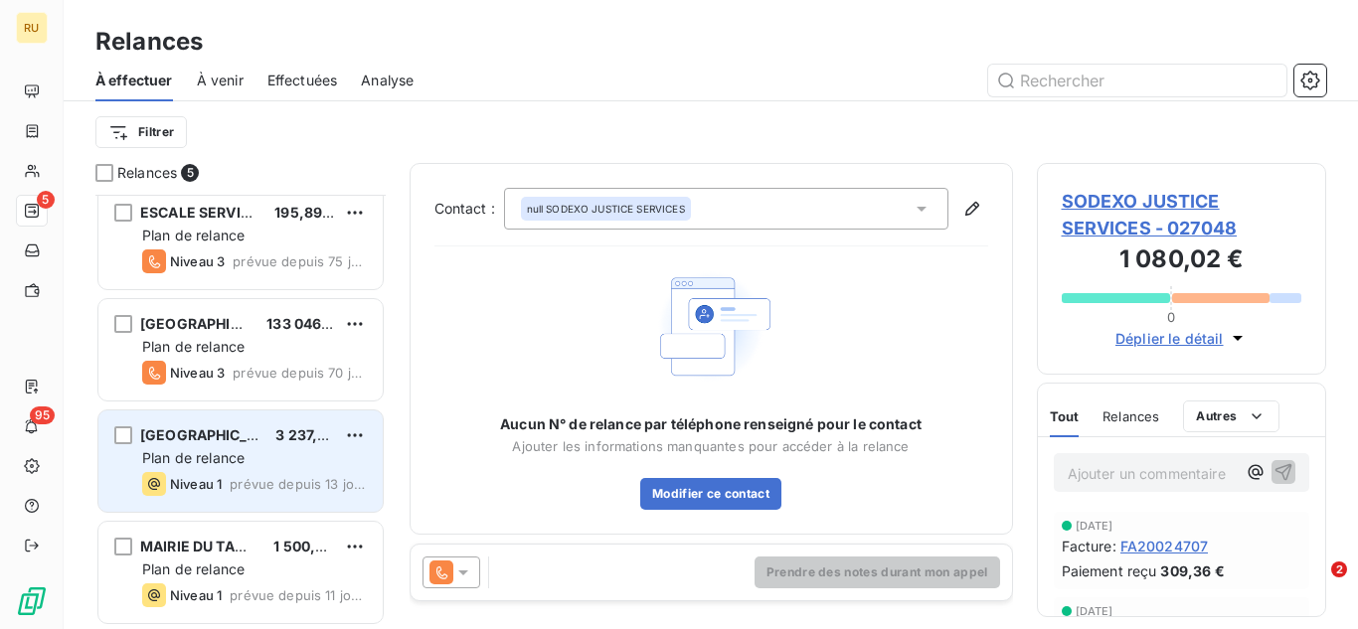
click at [245, 429] on span "[GEOGRAPHIC_DATA]" at bounding box center [214, 435] width 148 height 17
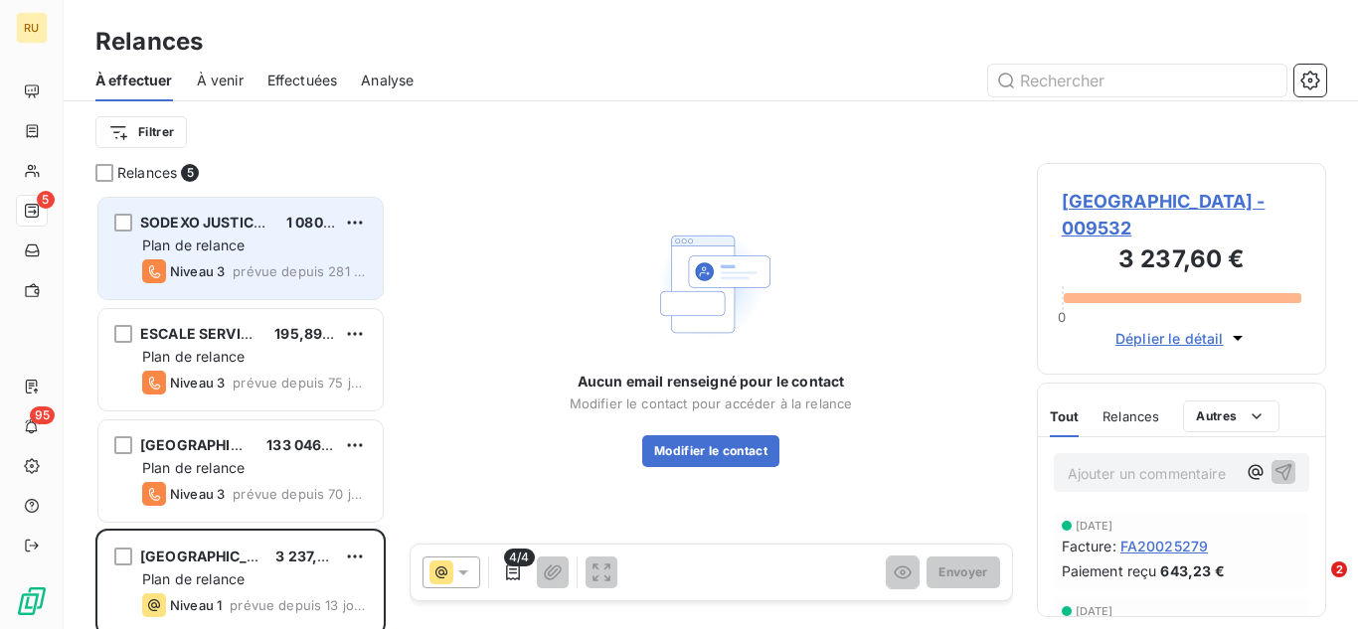
click at [265, 251] on div "Plan de relance" at bounding box center [254, 246] width 225 height 20
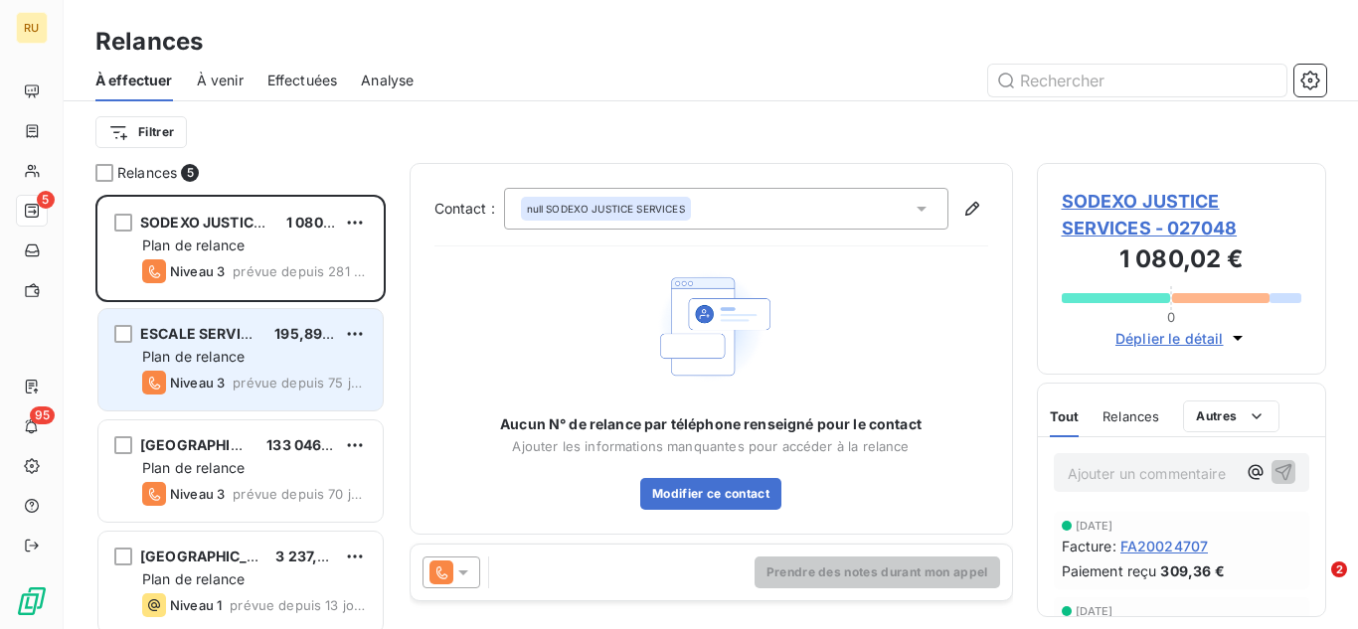
click at [257, 359] on div "Plan de relance" at bounding box center [254, 357] width 225 height 20
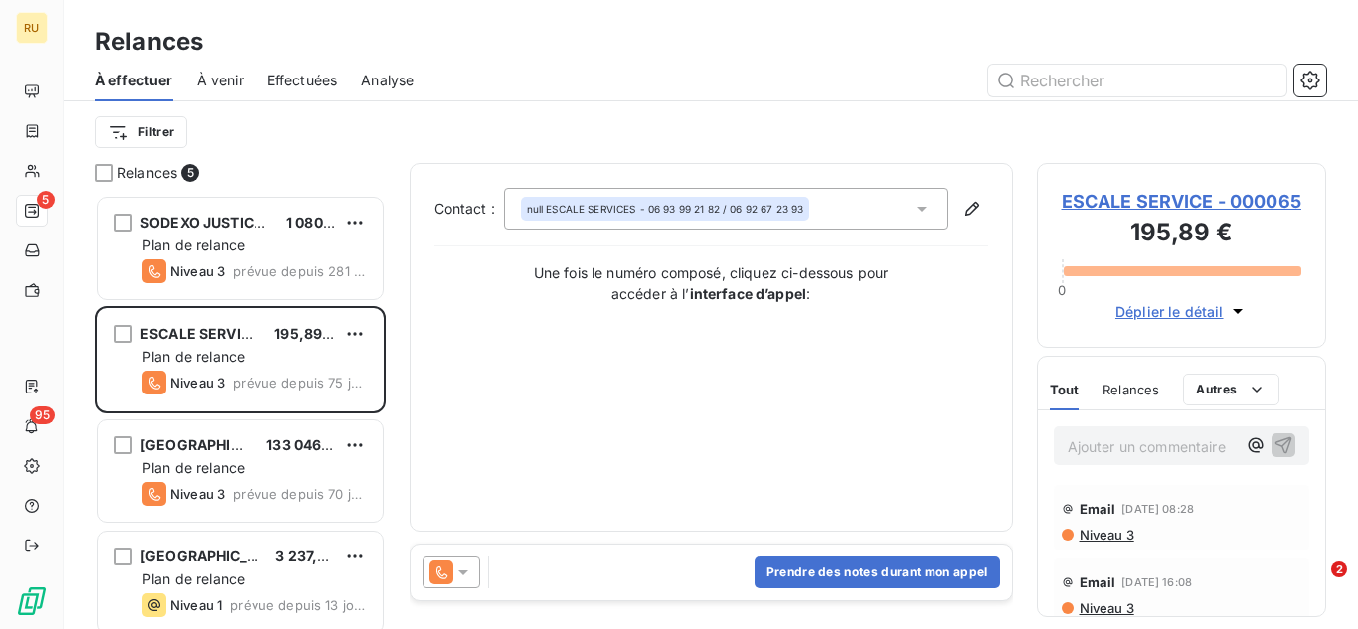
click at [1148, 203] on span "ESCALE SERVICE - 000065" at bounding box center [1182, 201] width 241 height 27
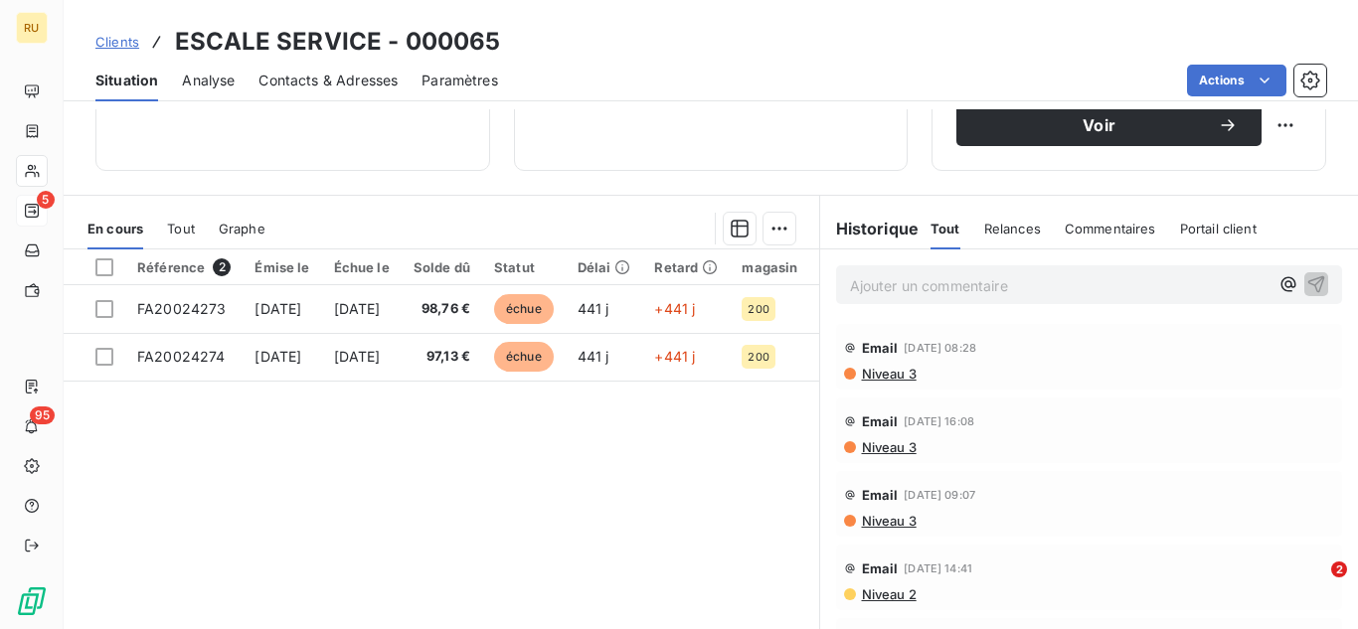
scroll to position [380, 0]
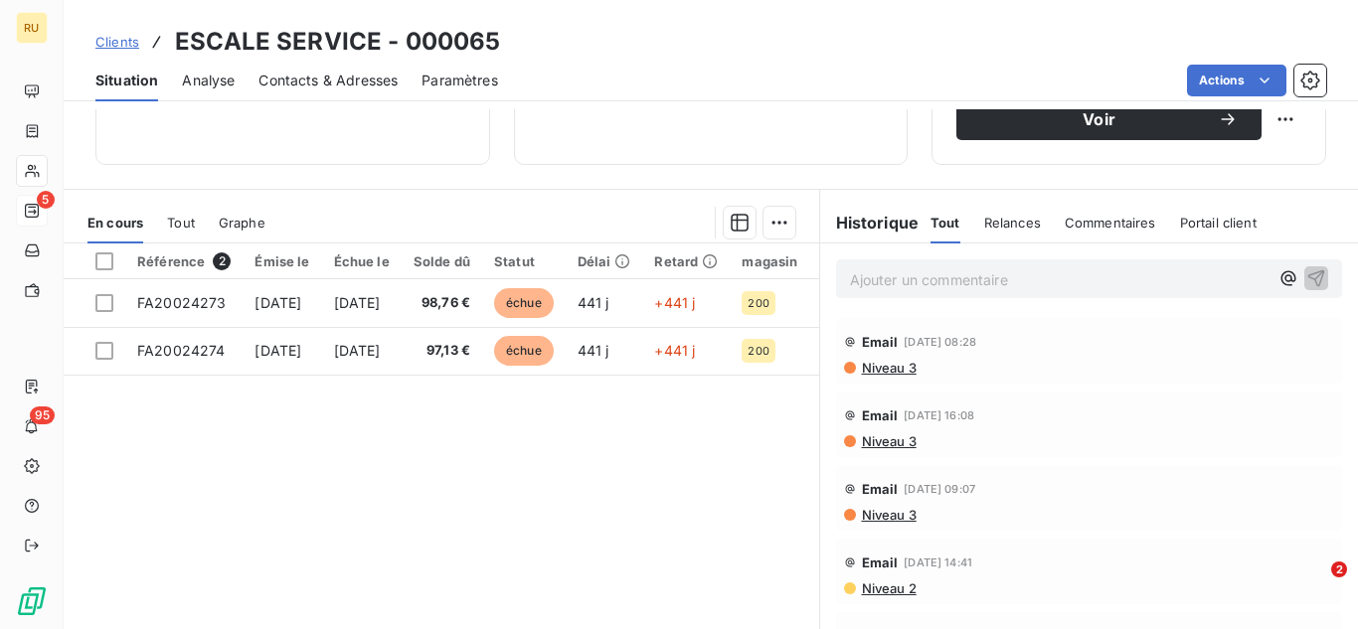
click at [587, 561] on div "Référence 2 Émise le Échue le Solde dû Statut Délai Retard magasin Chorus Pro l…" at bounding box center [442, 435] width 756 height 383
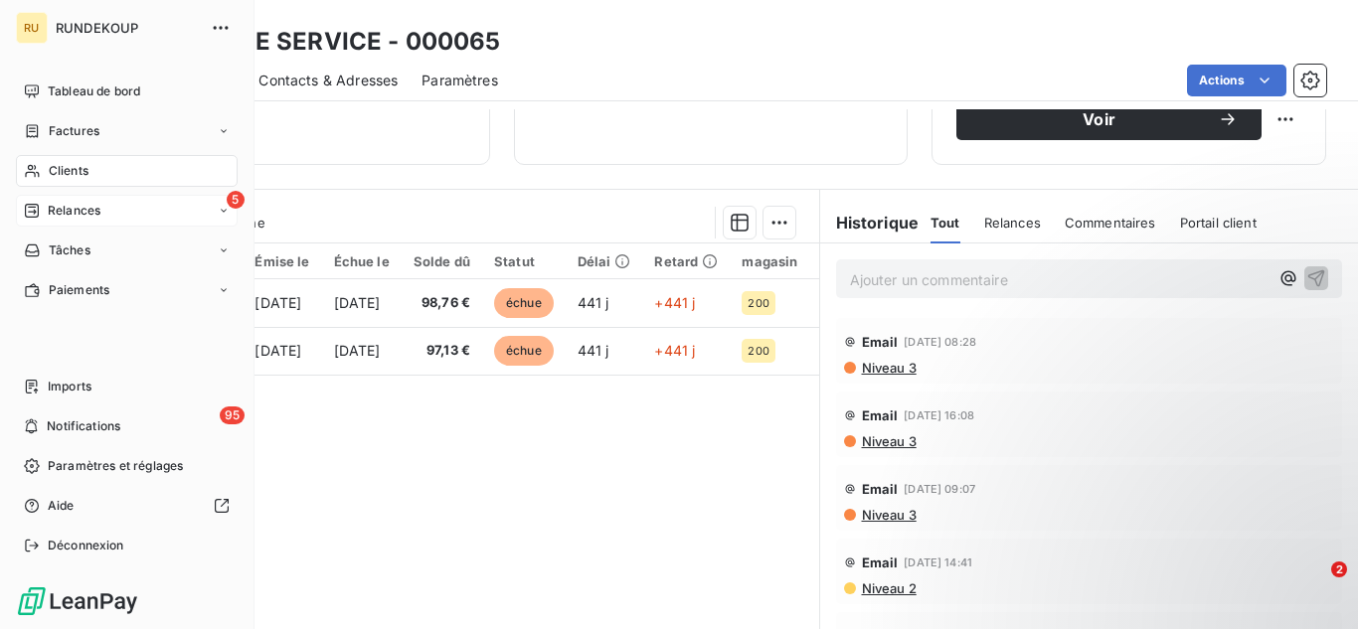
click at [46, 207] on div "Relances" at bounding box center [62, 211] width 77 height 18
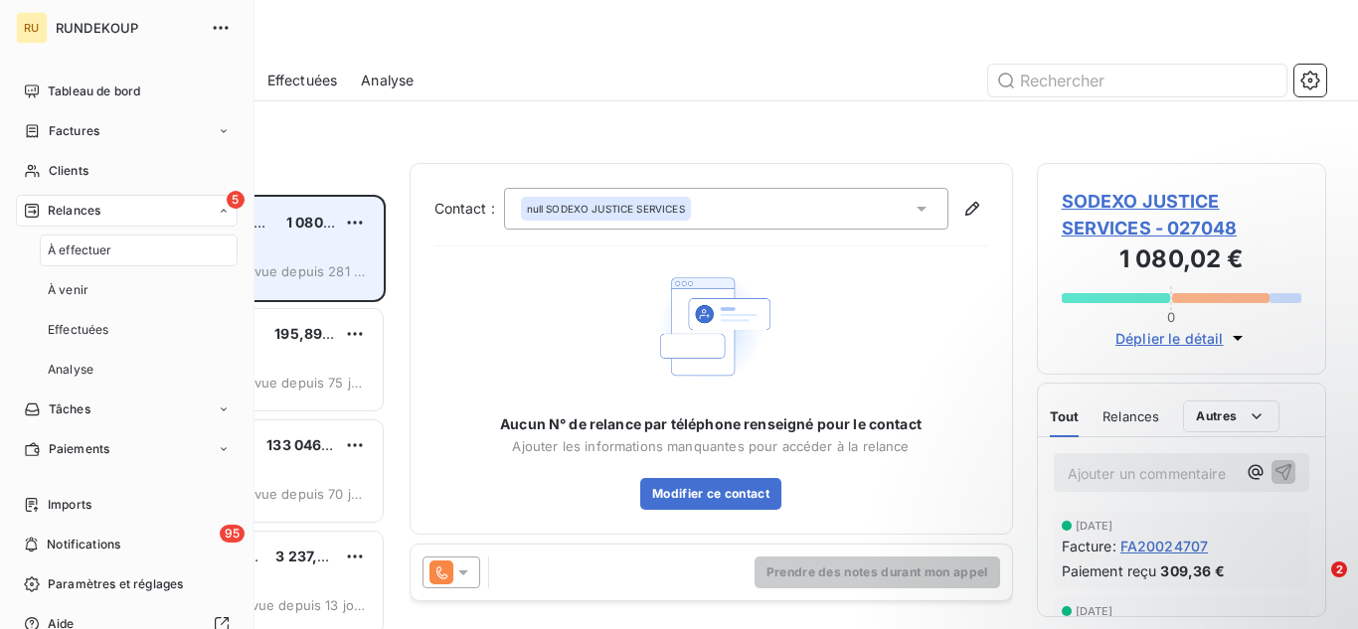
scroll to position [420, 274]
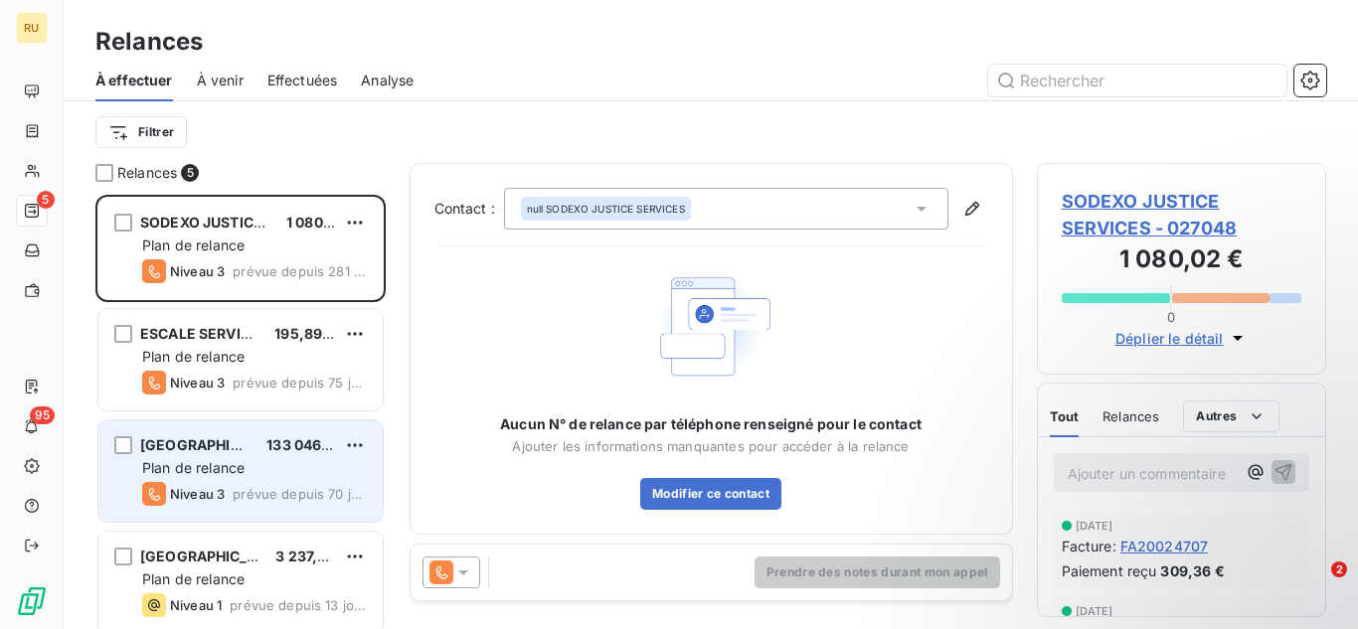
click at [289, 490] on span "prévue depuis 70 jours" at bounding box center [300, 494] width 134 height 16
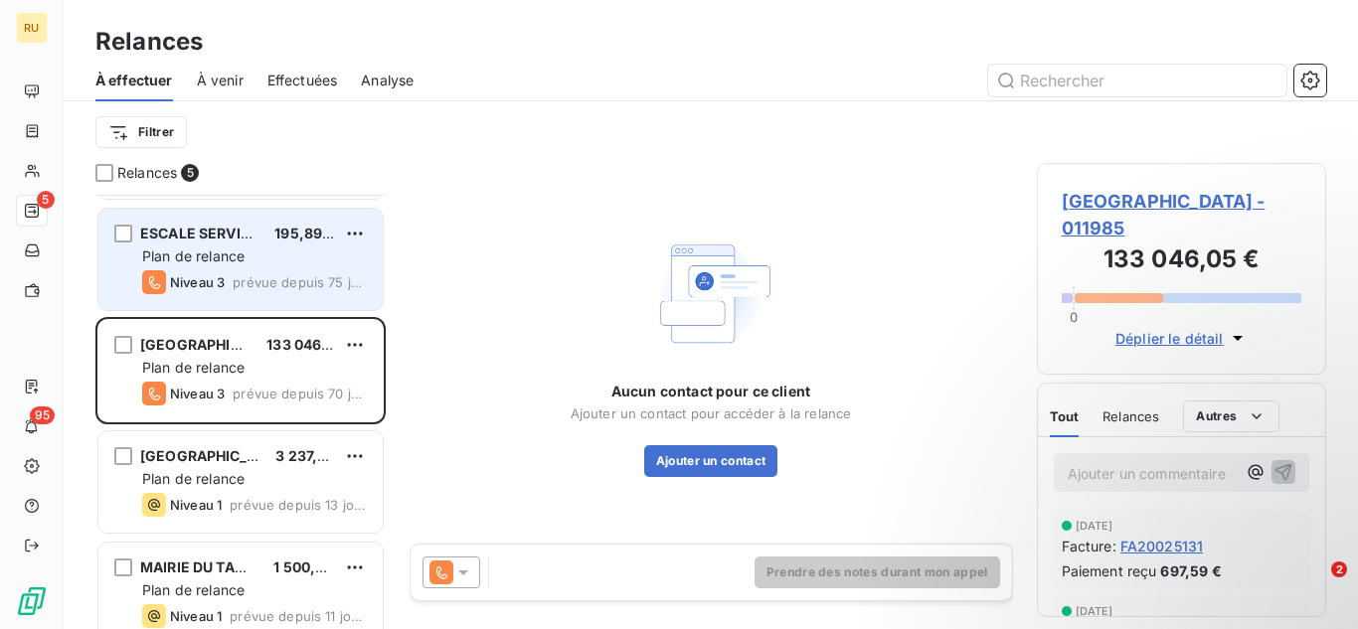
scroll to position [123, 0]
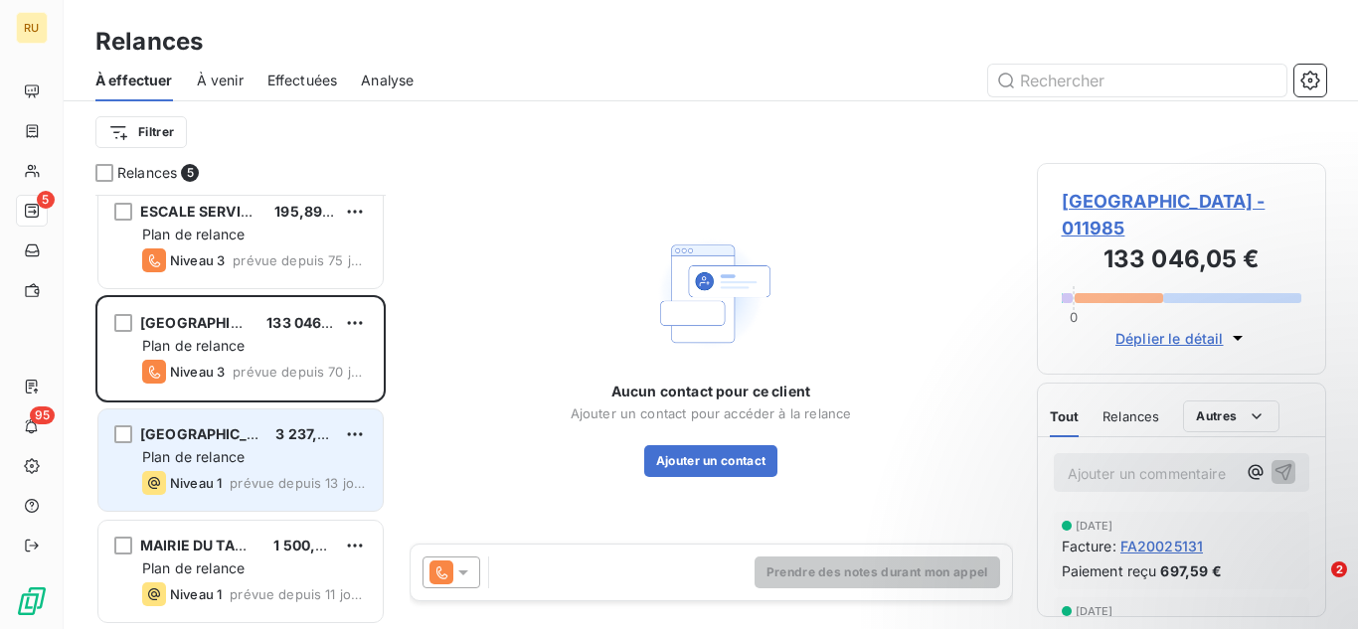
click at [266, 431] on div "[GEOGRAPHIC_DATA] 3 237,60 €" at bounding box center [254, 435] width 225 height 18
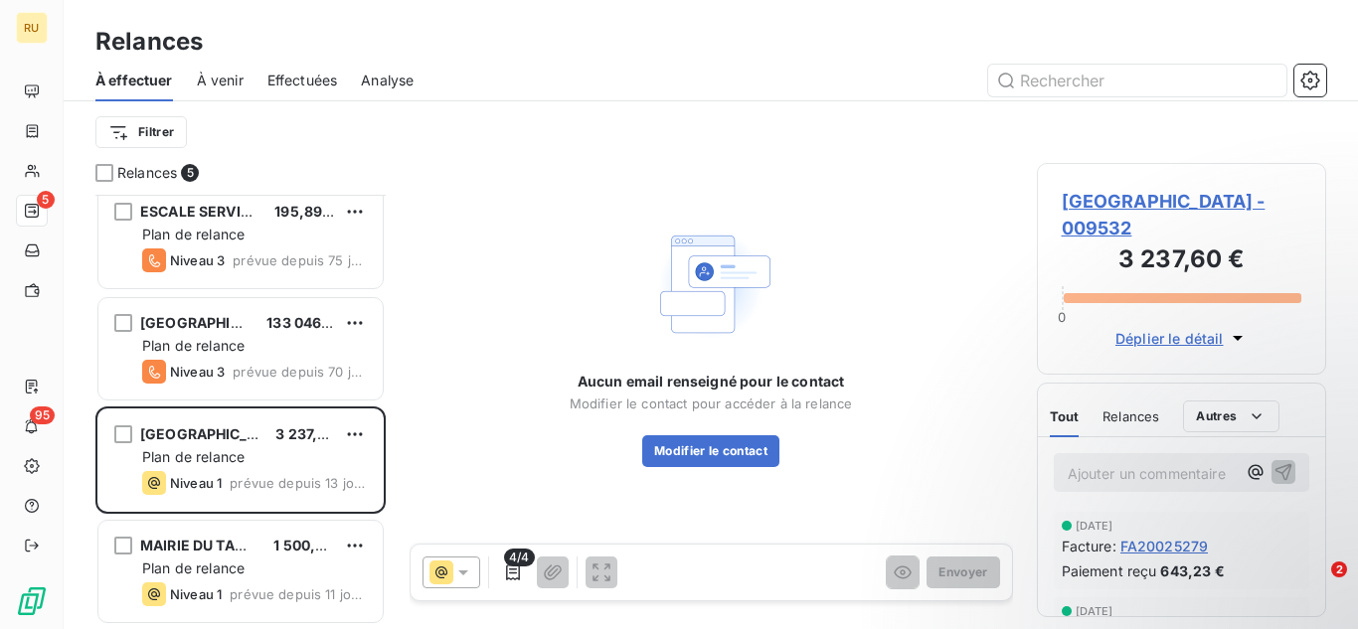
click at [1169, 337] on span "Déplier le détail" at bounding box center [1170, 338] width 108 height 21
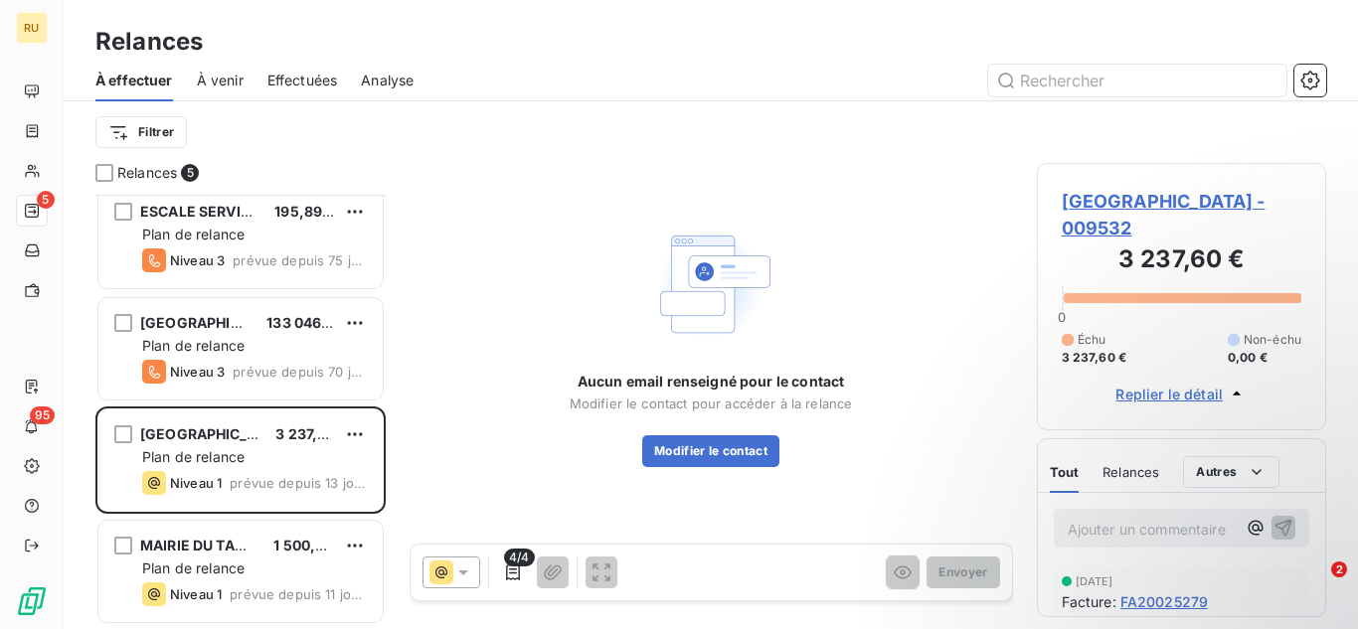
click at [1168, 397] on span "Replier le détail" at bounding box center [1169, 394] width 107 height 21
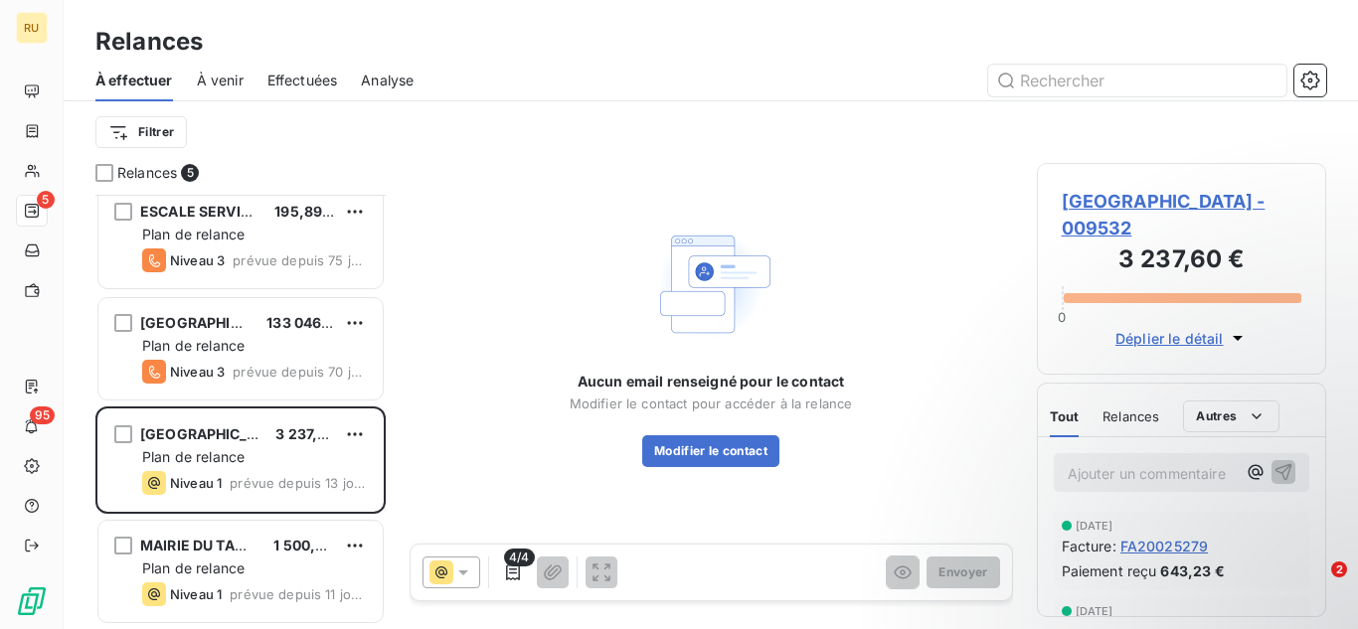
click at [1144, 270] on h3 "3 237,60 €" at bounding box center [1182, 262] width 241 height 40
click at [1118, 219] on span "[GEOGRAPHIC_DATA] - 009532" at bounding box center [1182, 215] width 241 height 54
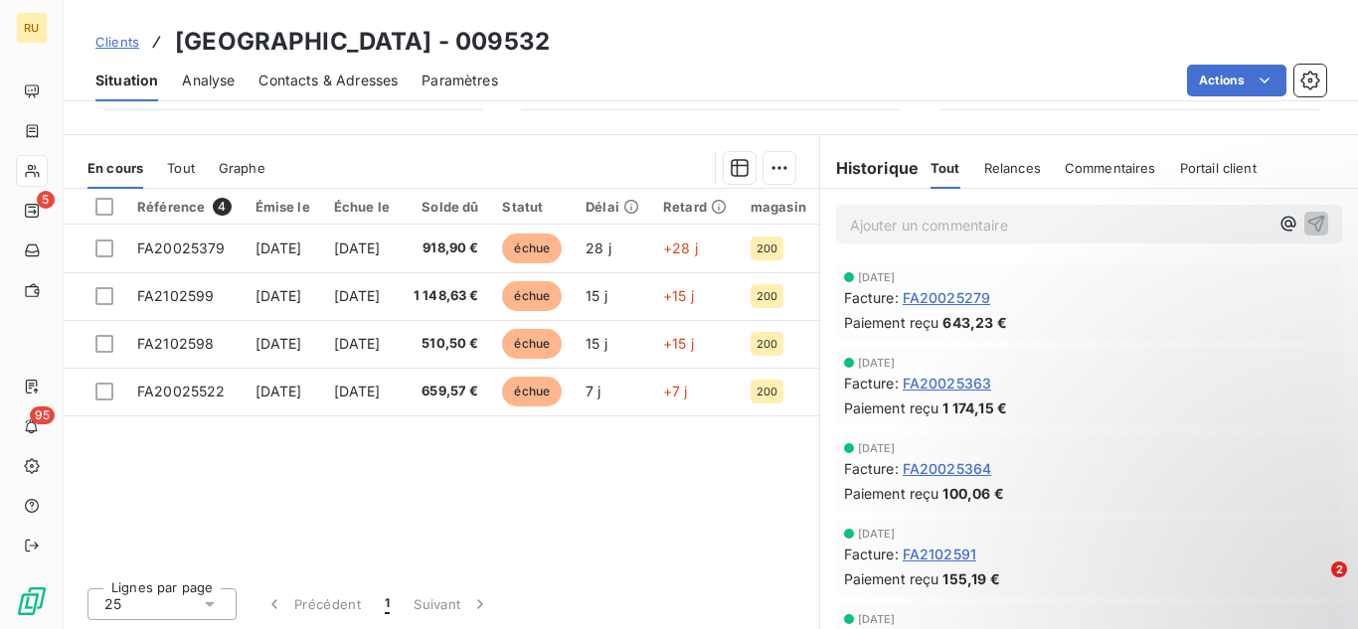
scroll to position [437, 0]
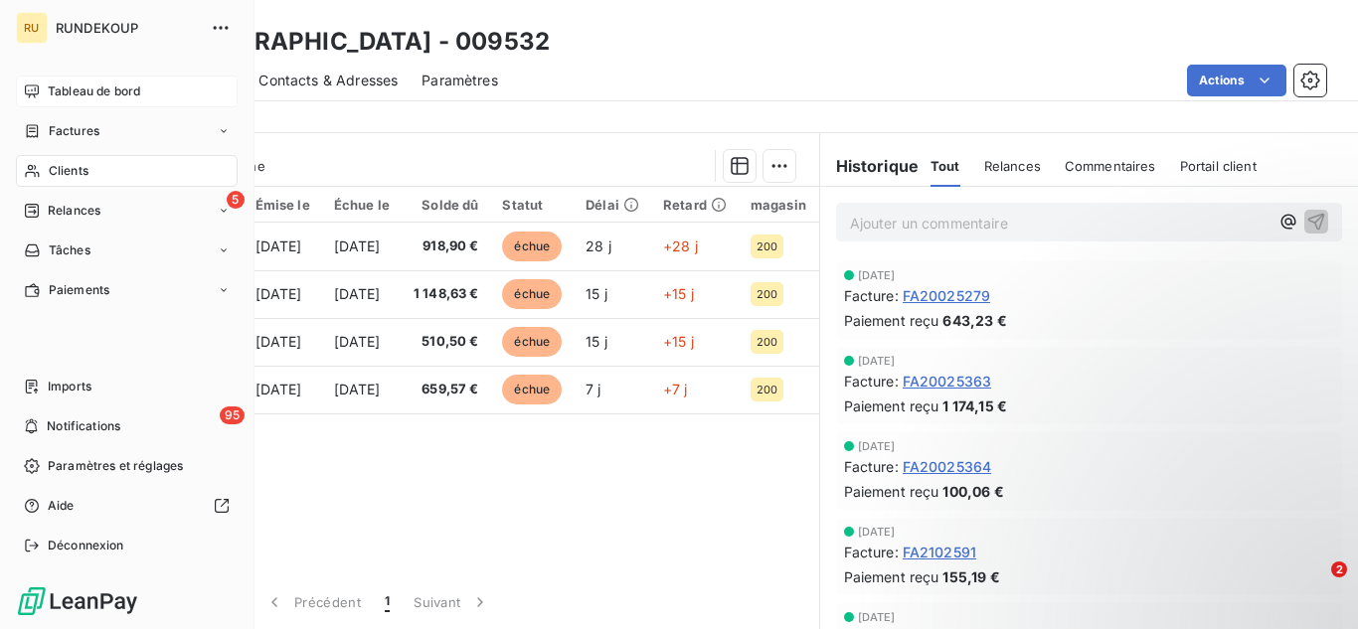
click at [66, 95] on span "Tableau de bord" at bounding box center [94, 92] width 92 height 18
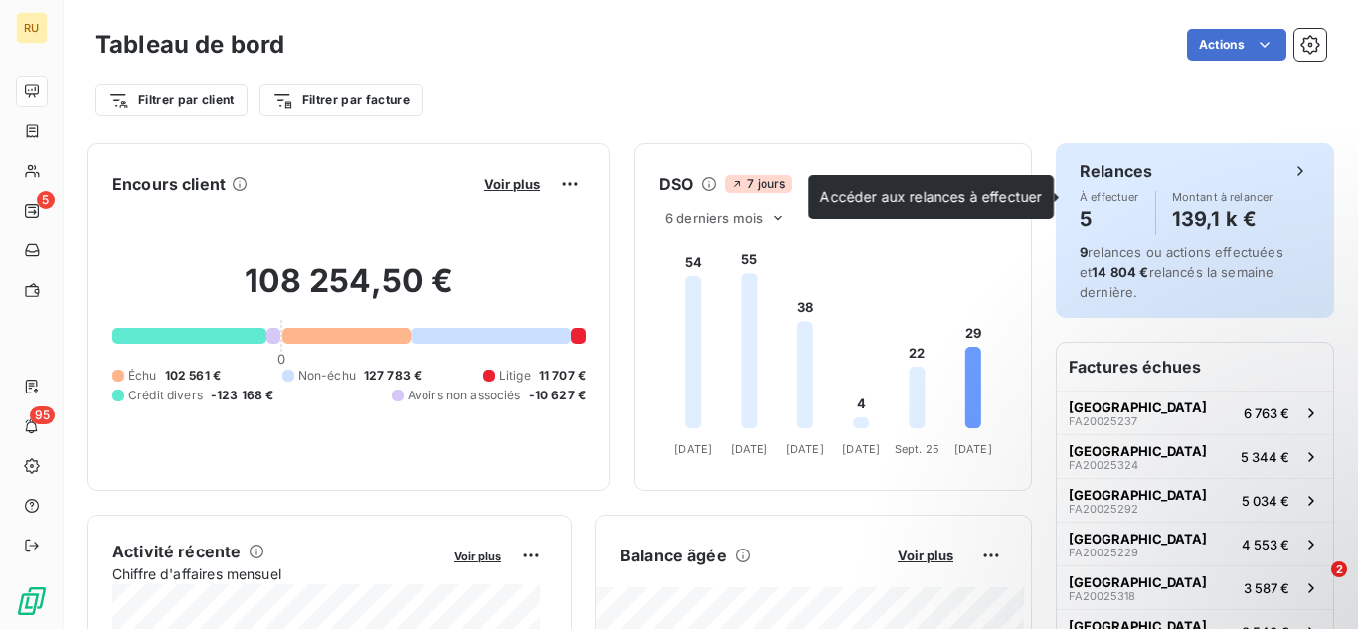
click at [1172, 221] on h4 "139,1 k €" at bounding box center [1222, 219] width 101 height 32
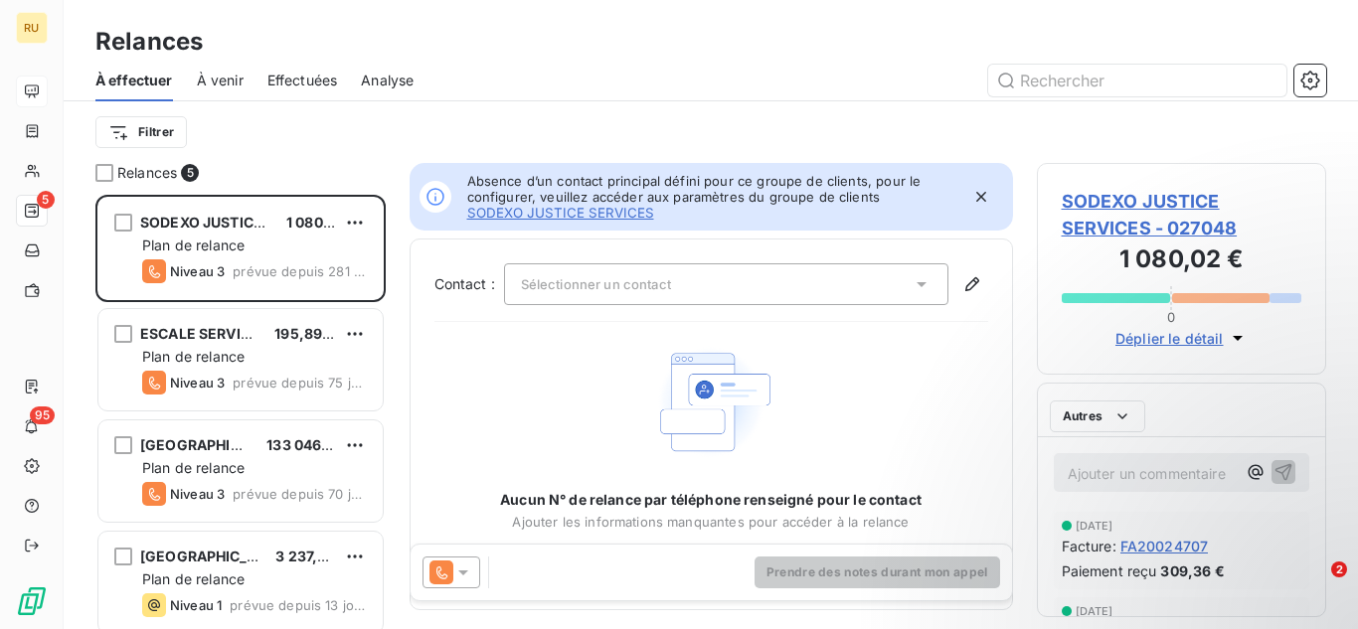
scroll to position [420, 274]
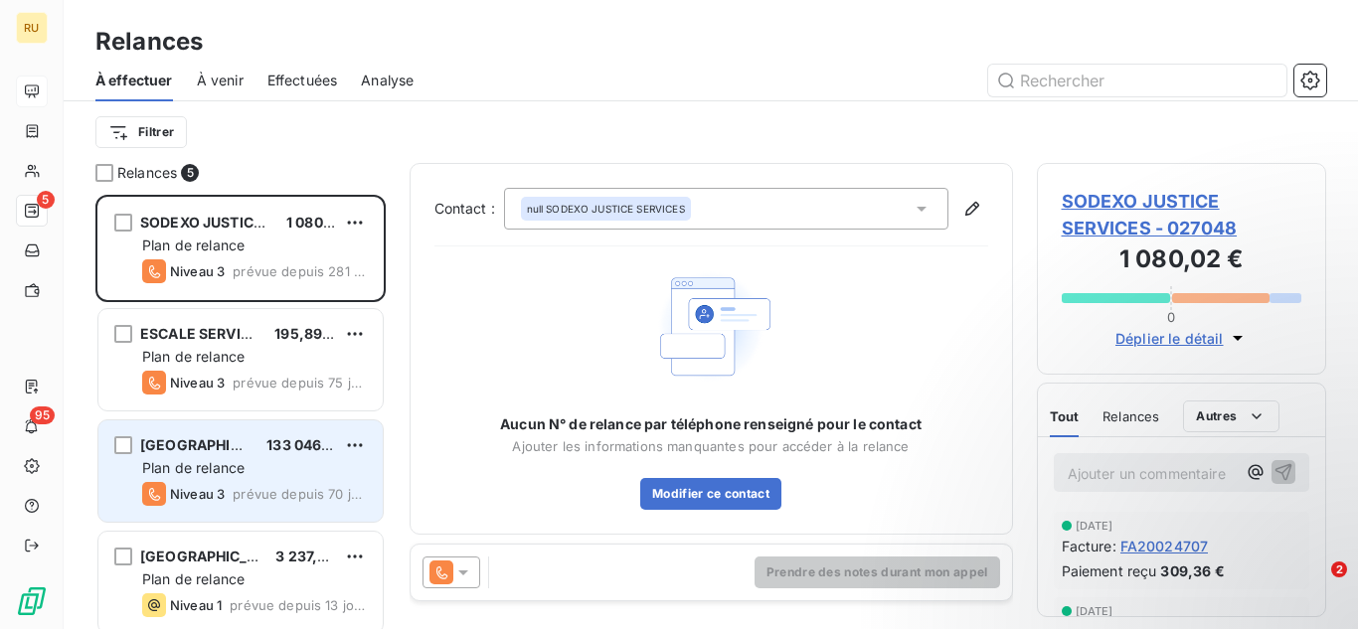
click at [249, 441] on span "[GEOGRAPHIC_DATA]" at bounding box center [214, 445] width 148 height 17
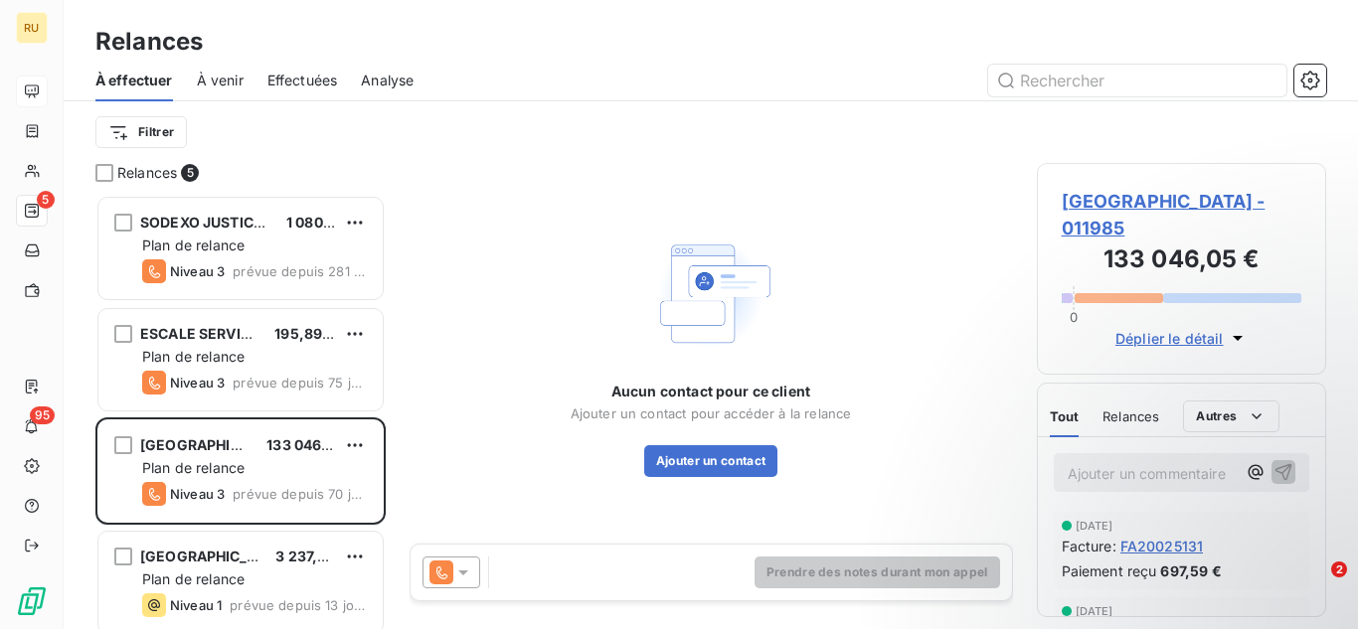
click at [1177, 338] on span "Déplier le détail" at bounding box center [1170, 338] width 108 height 21
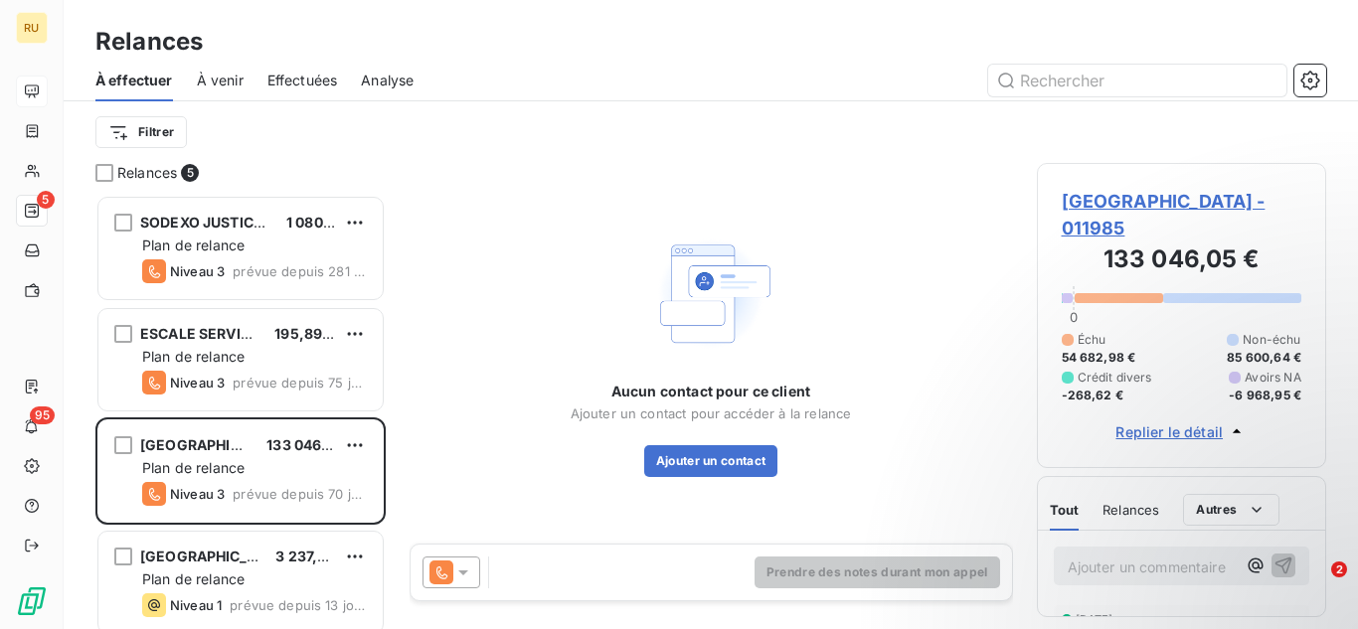
click at [1120, 195] on span "[GEOGRAPHIC_DATA] - 011985" at bounding box center [1182, 215] width 241 height 54
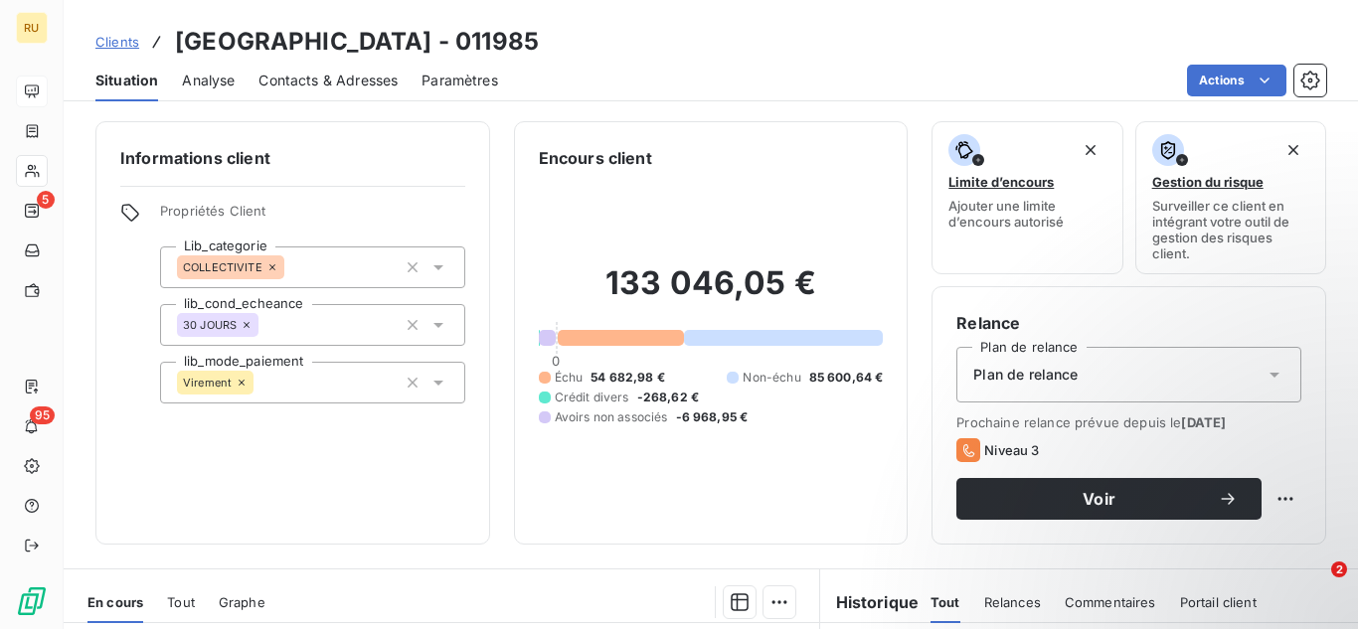
click at [603, 213] on div "133 046,05 € 0 Échu 54 682,98 € Non-échu 85 600,64 € Crédit divers -268,62 € Av…" at bounding box center [711, 345] width 345 height 350
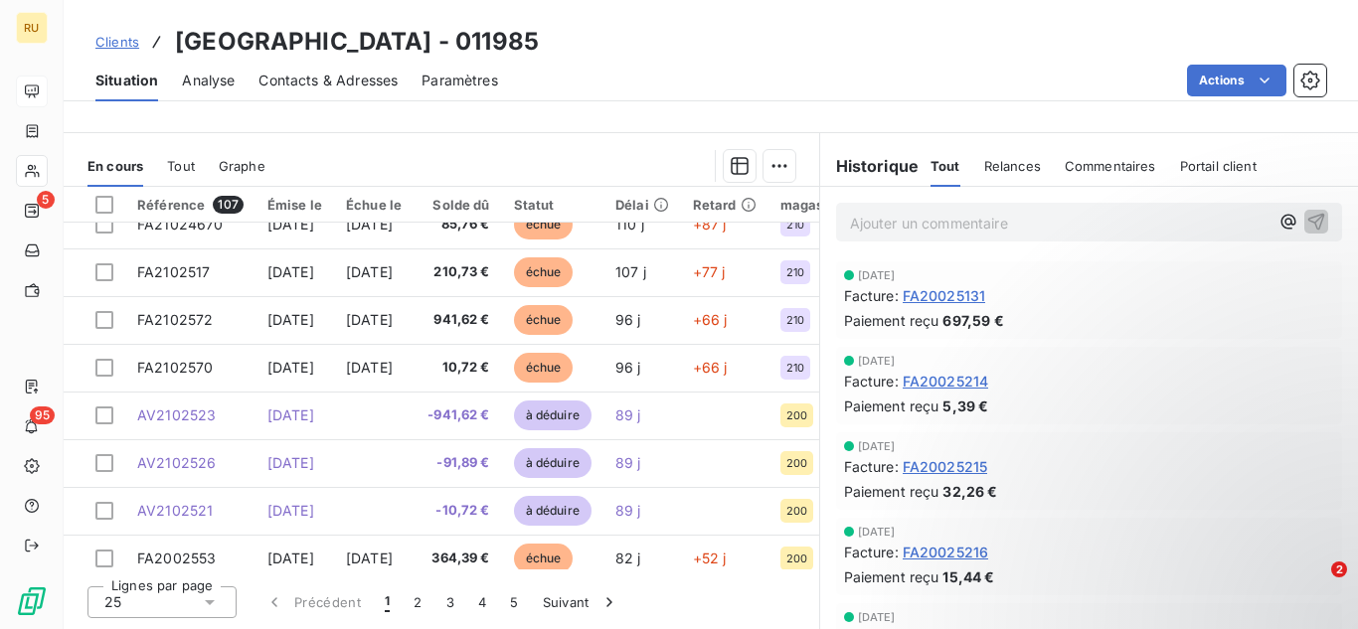
scroll to position [94, 0]
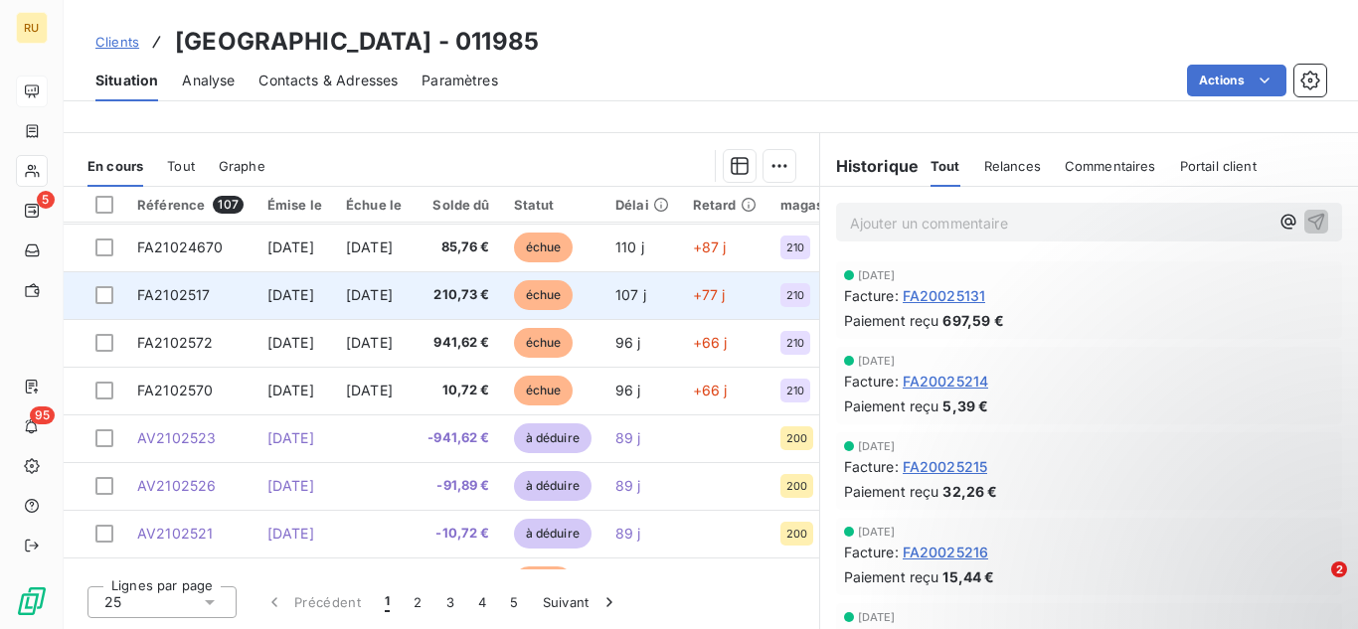
drag, startPoint x: 103, startPoint y: 246, endPoint x: 103, endPoint y: 281, distance: 35.8
click at [103, 247] on div at bounding box center [104, 248] width 18 height 18
click at [104, 295] on div at bounding box center [104, 295] width 18 height 18
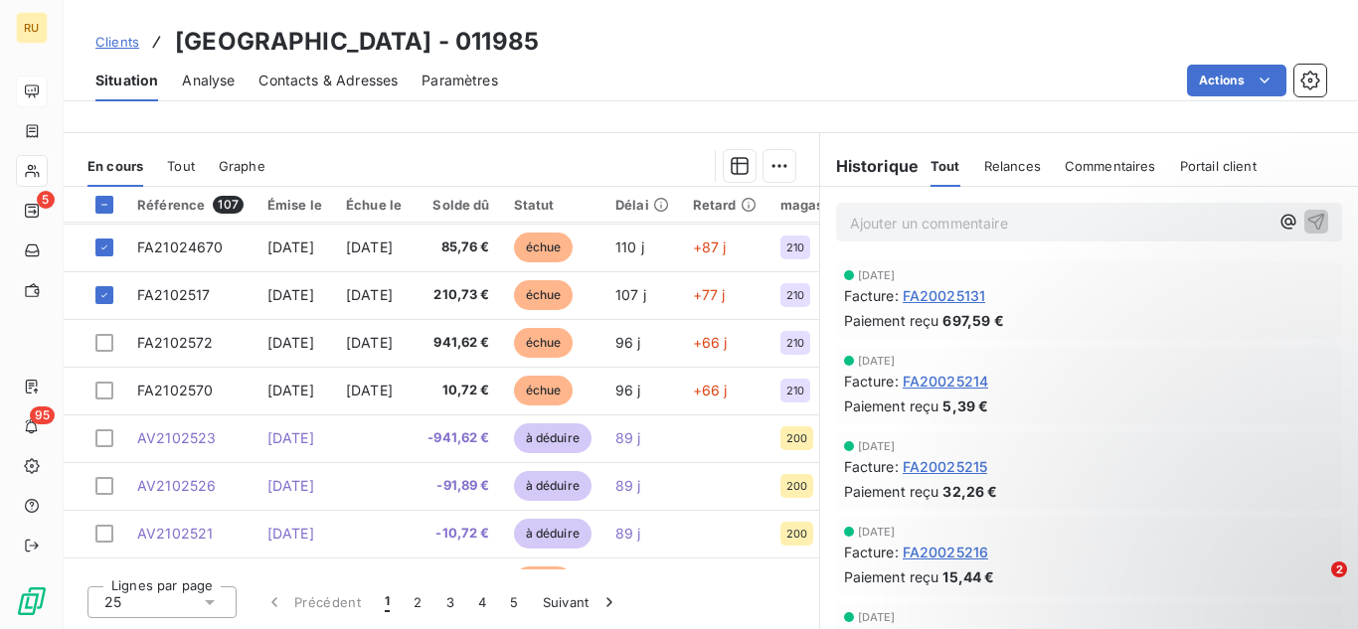
click at [1000, 165] on span "Relances" at bounding box center [1012, 166] width 57 height 16
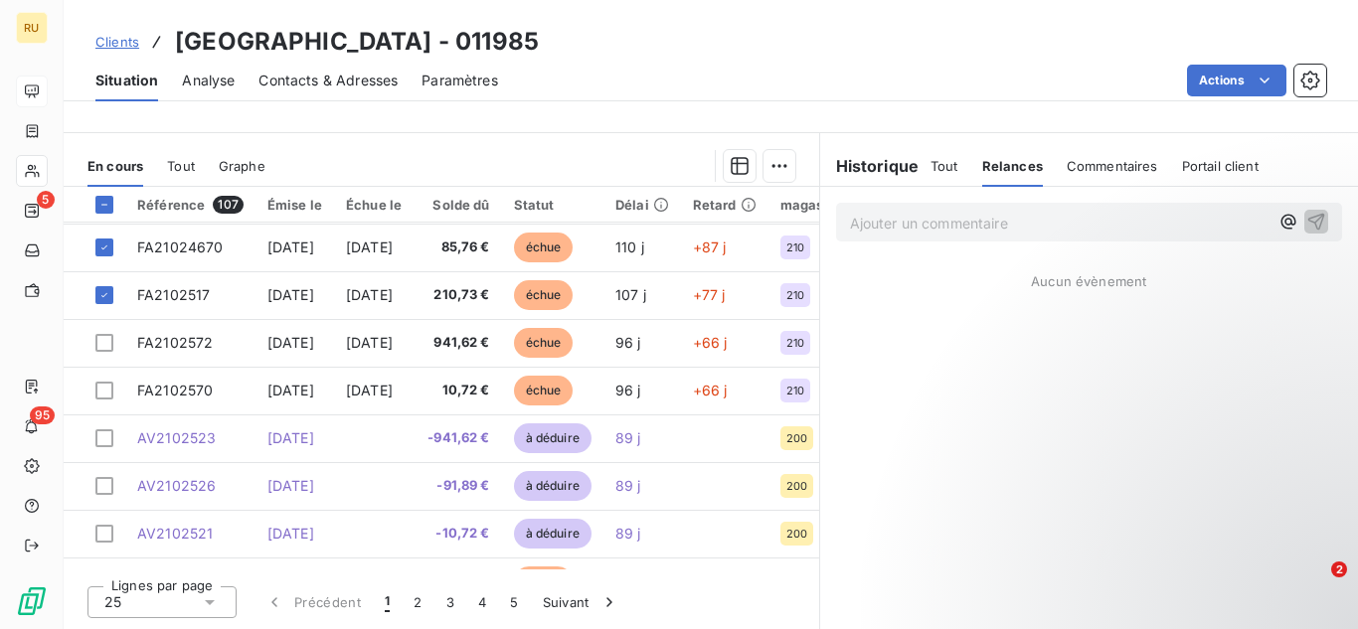
click at [840, 162] on h6 "Historique" at bounding box center [869, 166] width 99 height 24
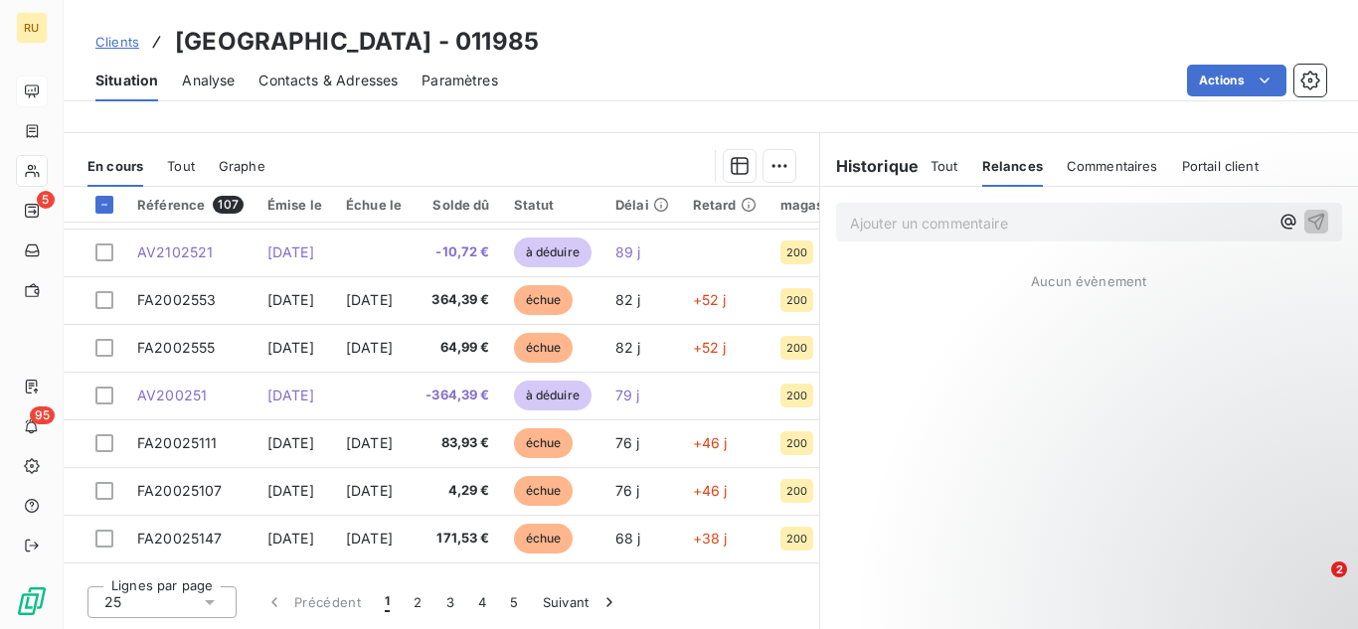
scroll to position [855, 0]
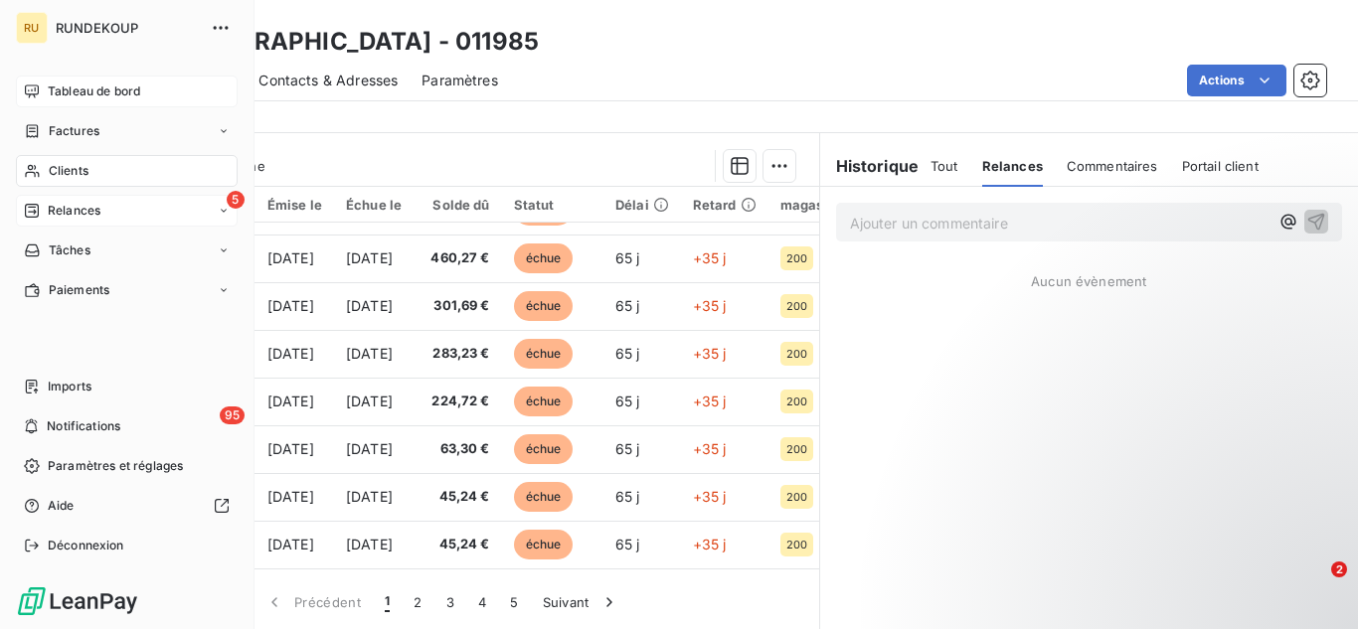
click at [101, 212] on div "5 Relances" at bounding box center [127, 211] width 222 height 32
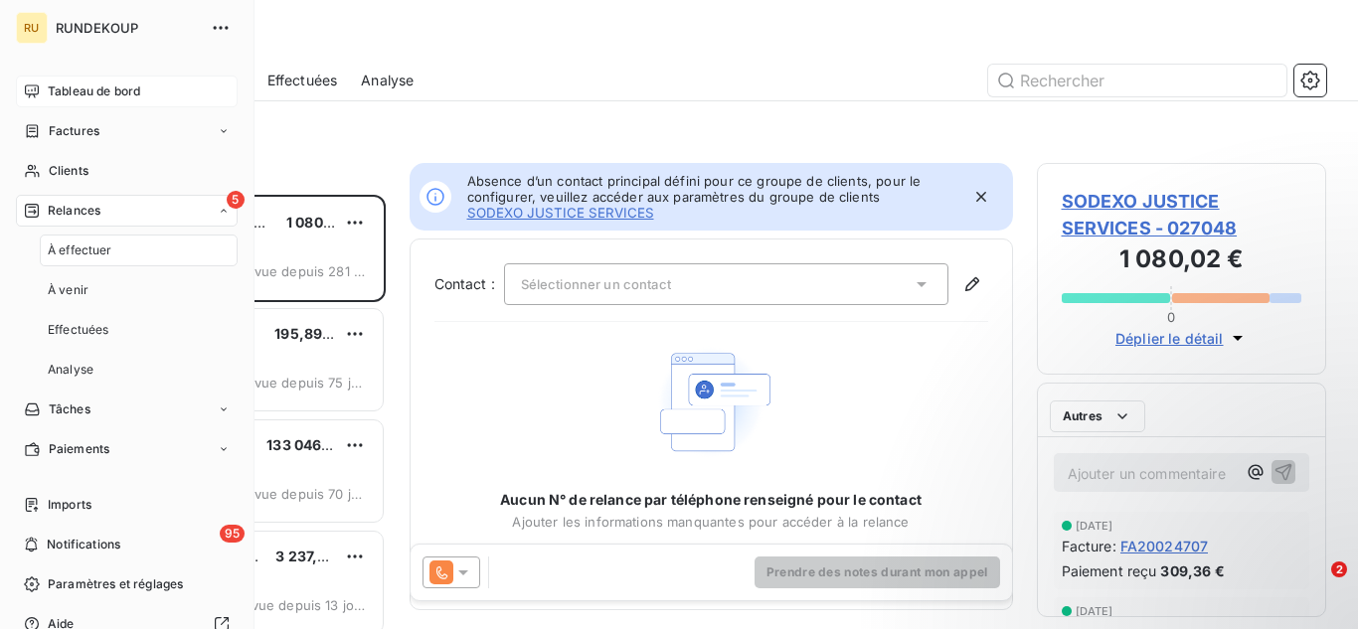
scroll to position [420, 274]
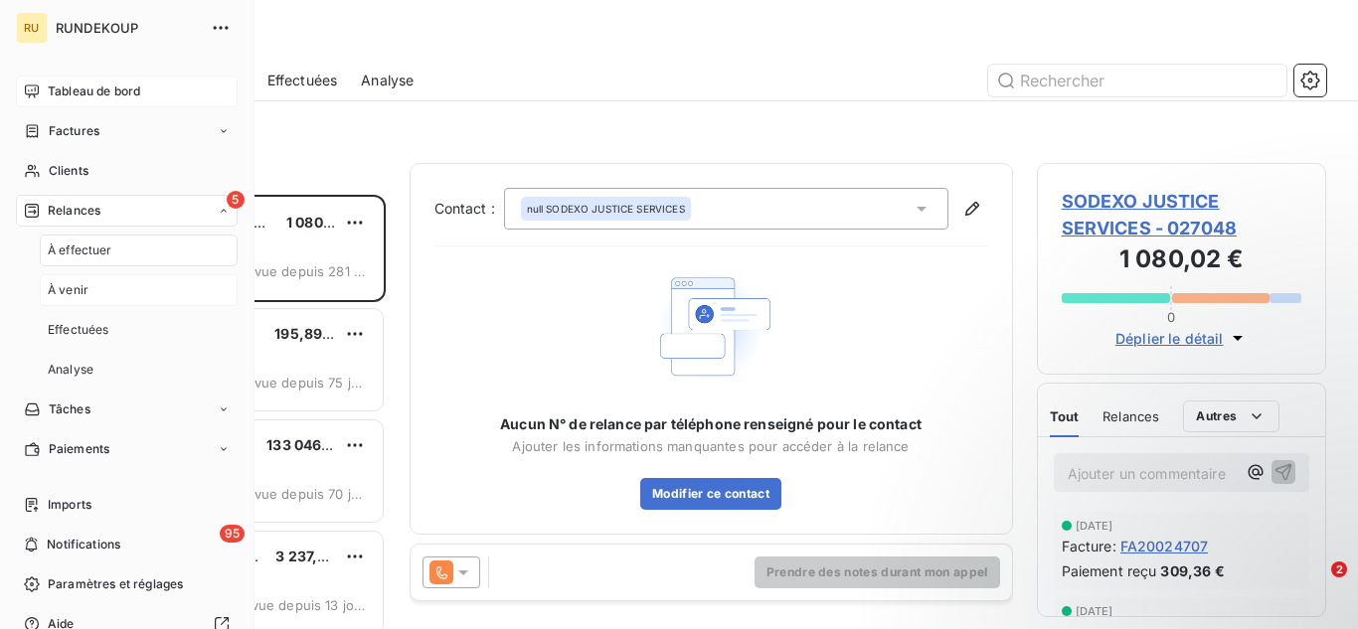
click at [100, 288] on div "À venir" at bounding box center [139, 290] width 198 height 32
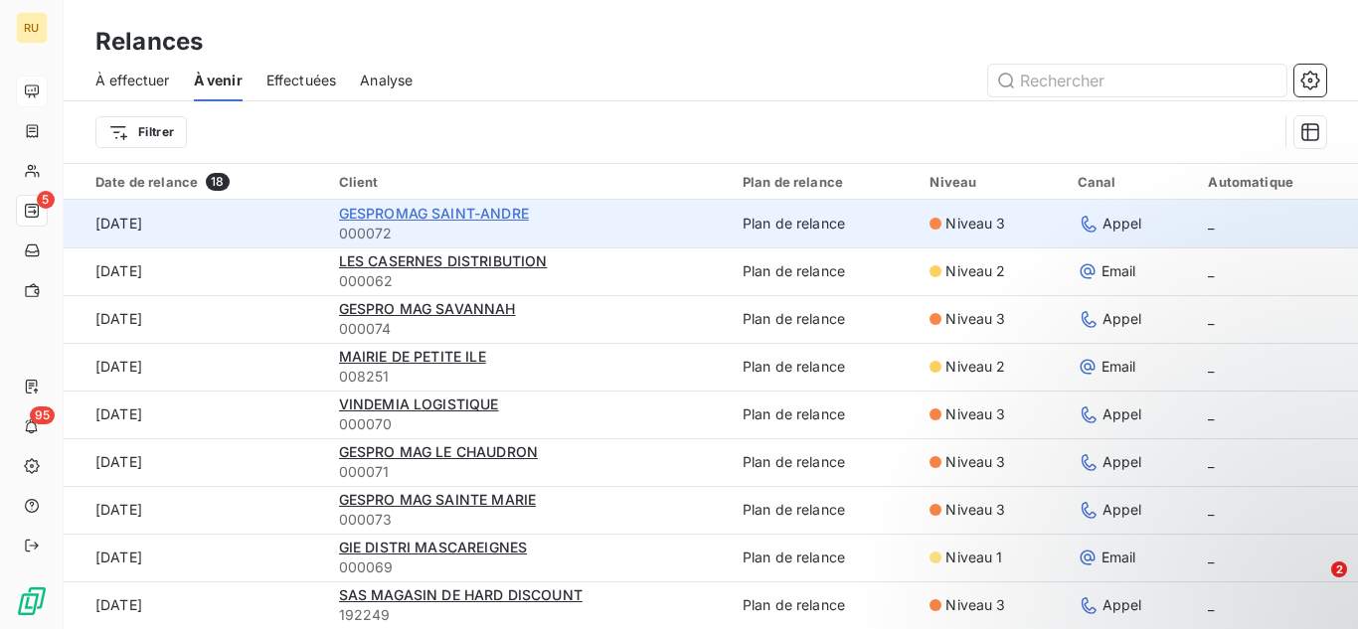
click at [391, 212] on span "GESPROMAG SAINT-ANDRE" at bounding box center [434, 213] width 190 height 17
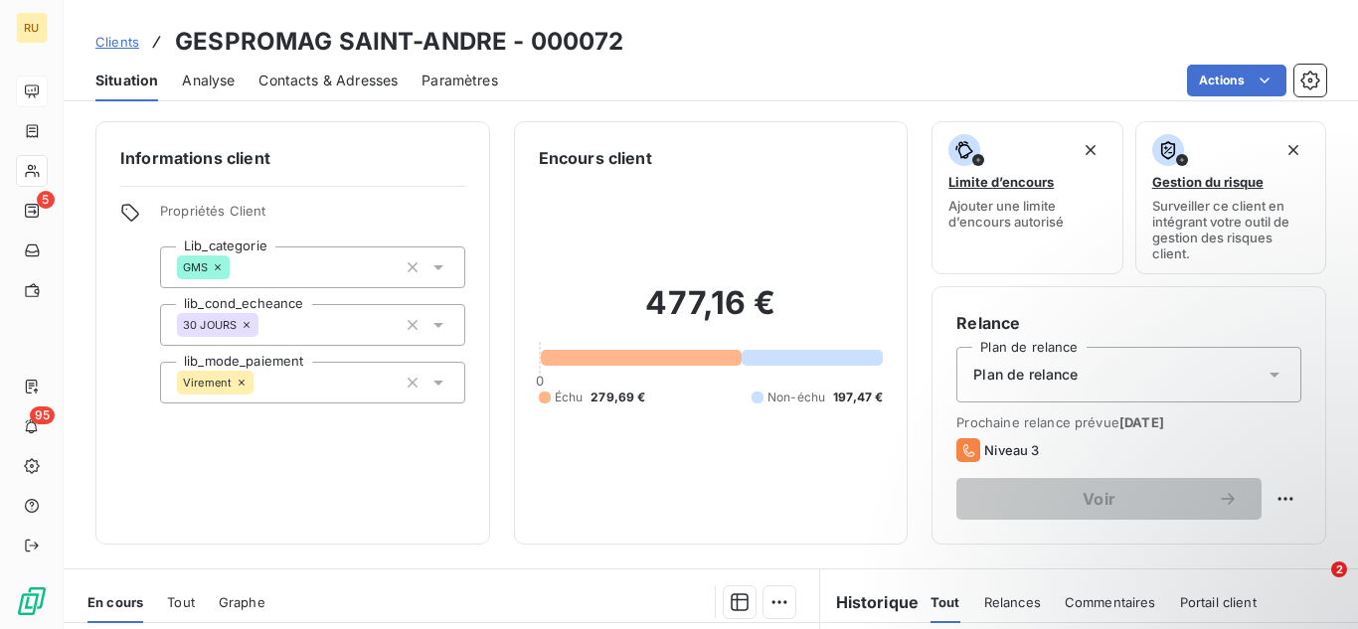
click at [684, 253] on div "477,16 € 0 Échu 279,69 € Non-échu 197,47 €" at bounding box center [711, 345] width 345 height 350
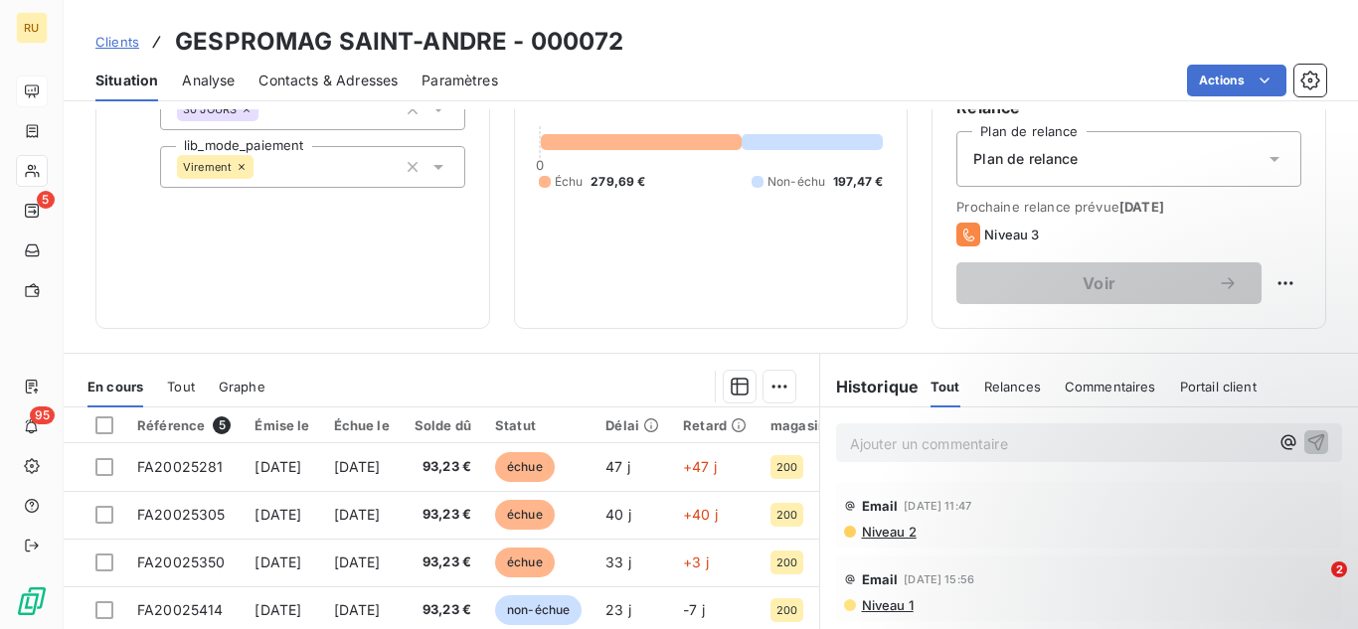
scroll to position [398, 0]
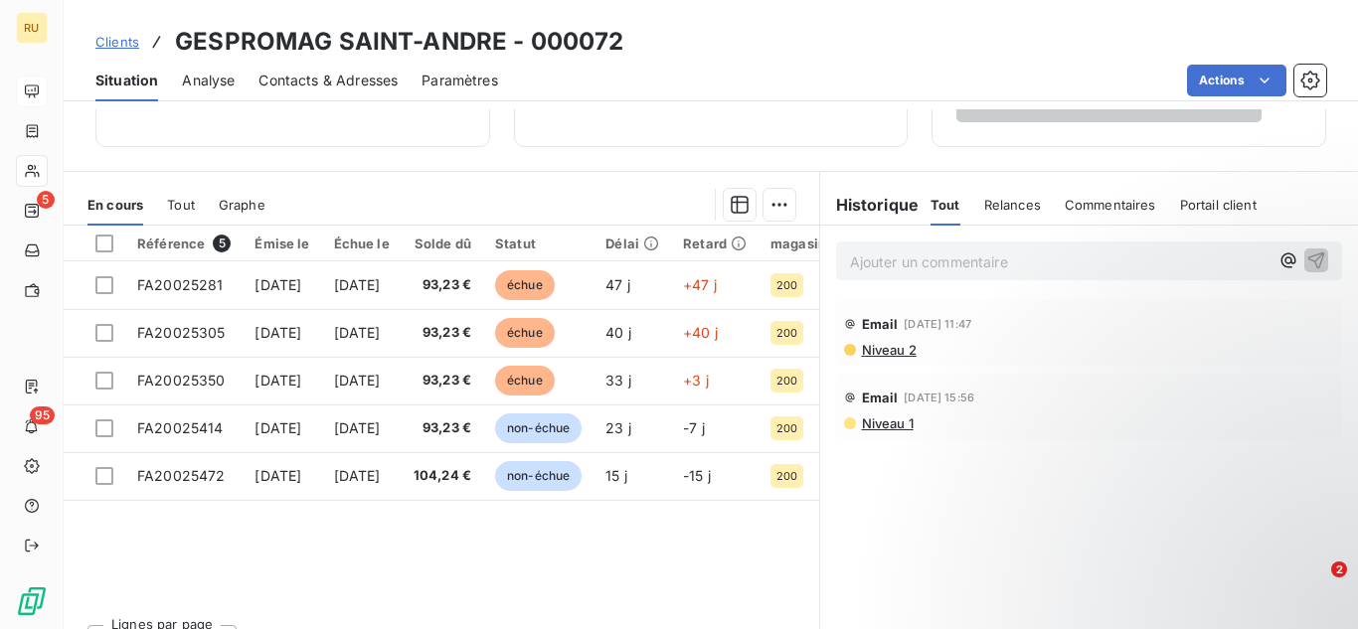
click at [1015, 203] on span "Relances" at bounding box center [1012, 205] width 57 height 16
